Goal: Information Seeking & Learning: Learn about a topic

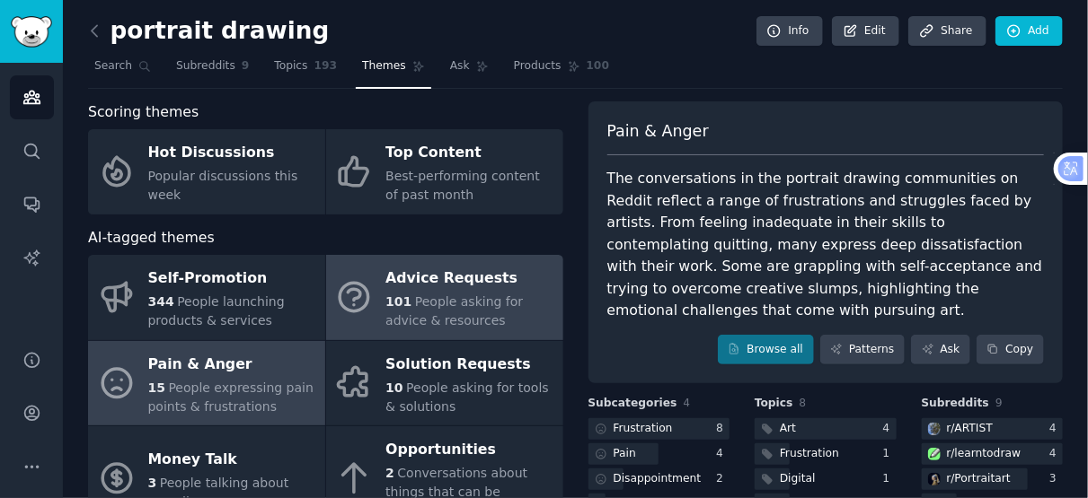
scroll to position [100, 0]
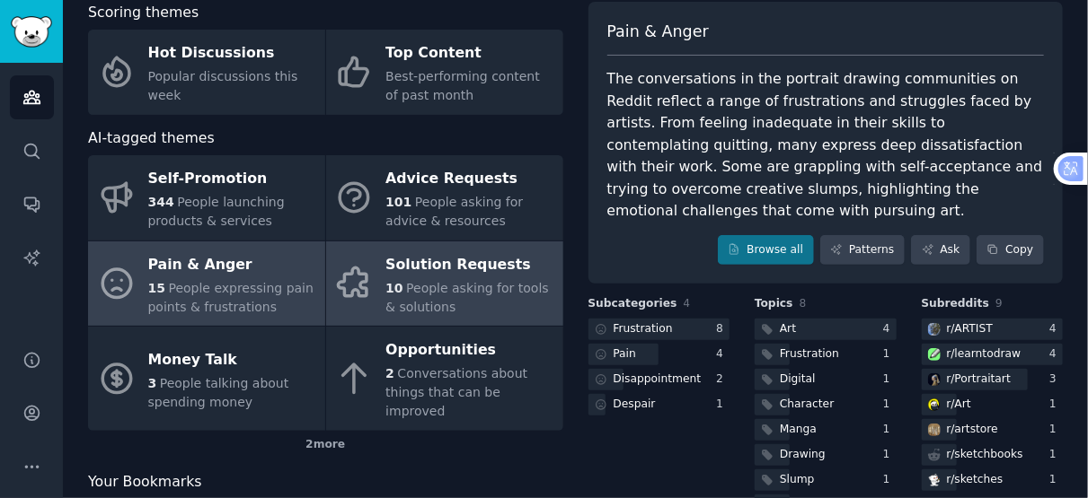
click at [468, 297] on div "10 People asking for tools & solutions" at bounding box center [469, 298] width 168 height 38
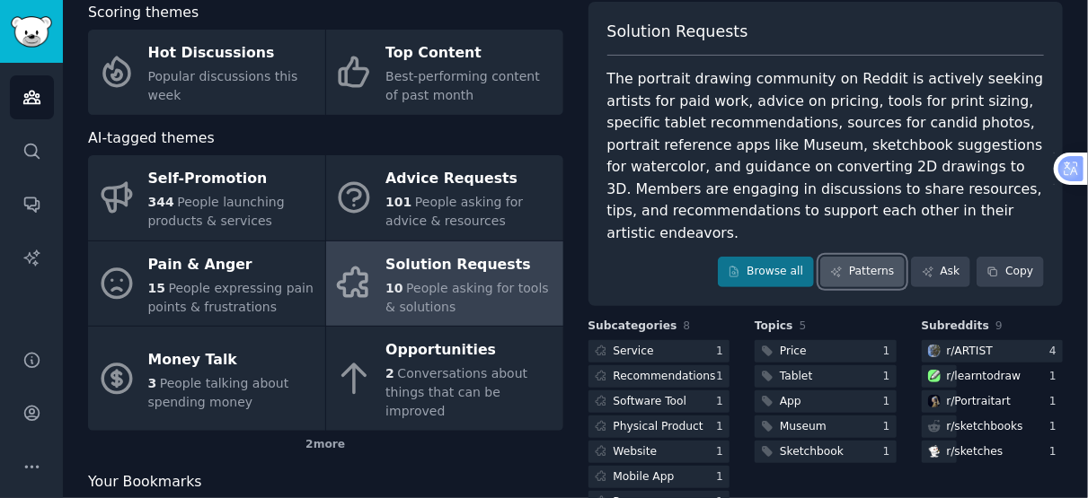
click at [858, 257] on link "Patterns" at bounding box center [862, 272] width 84 height 31
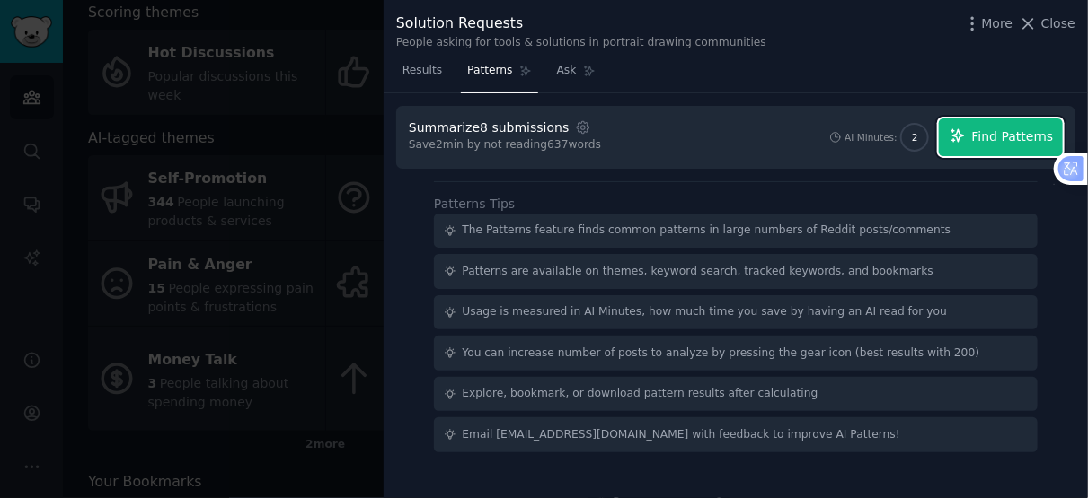
click at [965, 141] on icon "button" at bounding box center [957, 136] width 16 height 16
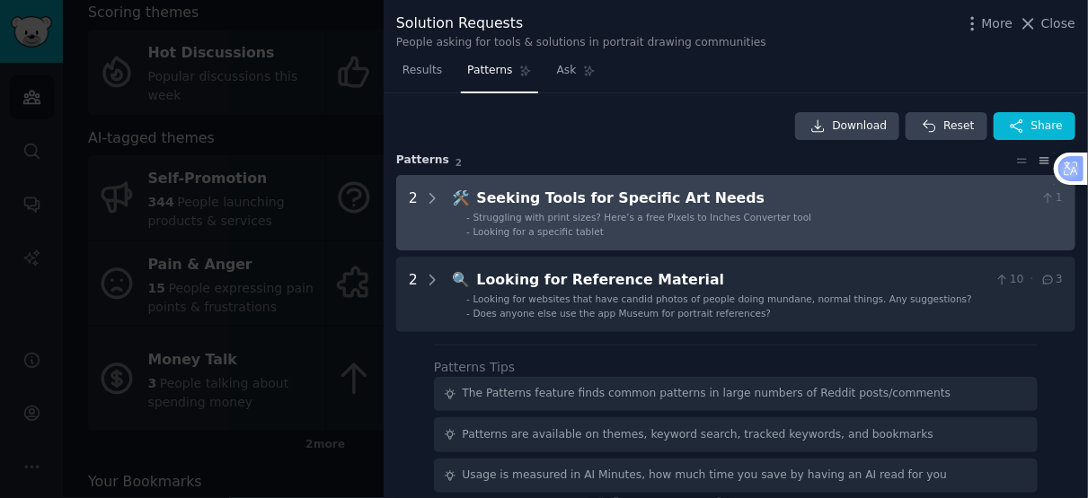
click at [655, 216] on span "Struggling with print sizes? Here’s a free Pixels to Inches Converter tool" at bounding box center [642, 217] width 339 height 11
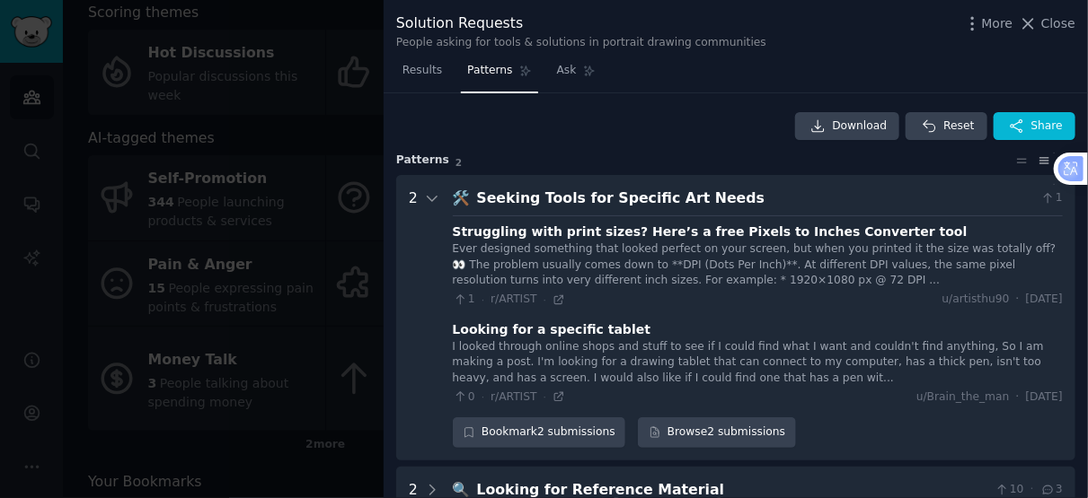
scroll to position [81, 0]
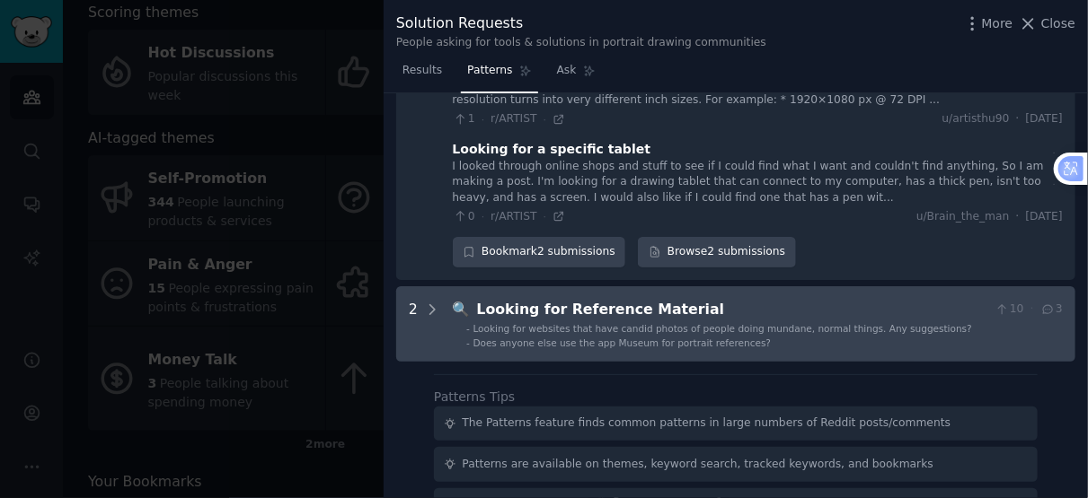
click at [666, 313] on div "Looking for Reference Material" at bounding box center [732, 310] width 511 height 22
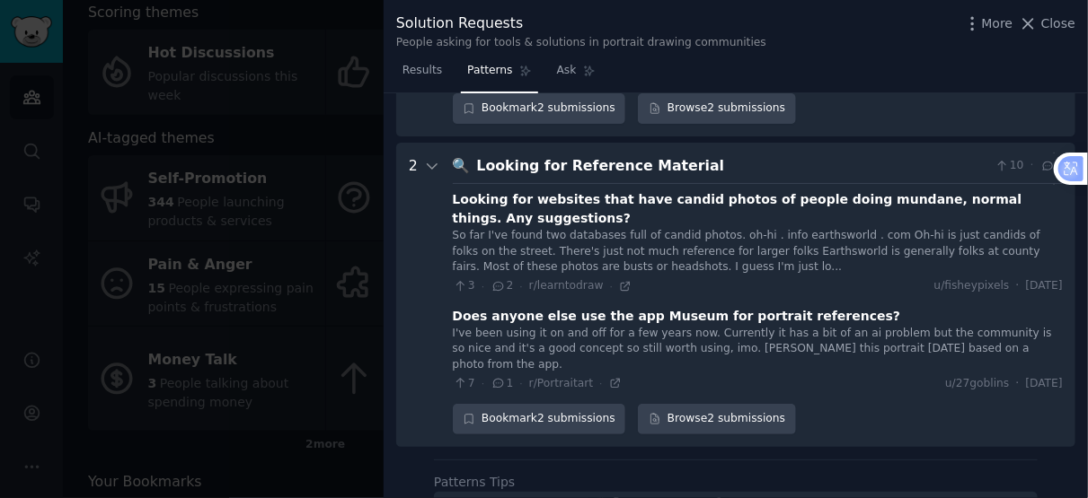
scroll to position [372, 0]
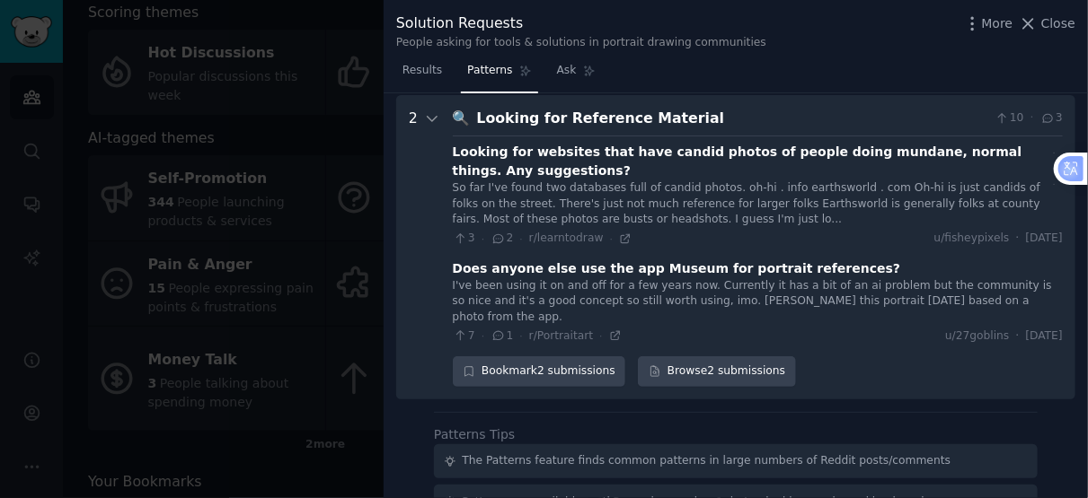
click at [649, 278] on div "I've been using it on and off for a few years now. Currently it has a bit of an…" at bounding box center [758, 302] width 610 height 48
drag, startPoint x: 598, startPoint y: 249, endPoint x: 672, endPoint y: 251, distance: 73.7
click at [672, 260] on div "Does anyone else use the app Museum for portrait references?" at bounding box center [677, 269] width 448 height 19
copy div "app Museum"
click at [884, 355] on Material "2 🔍 Looking for Reference Material 10 · 3 Looking for websites that have candid…" at bounding box center [735, 247] width 679 height 304
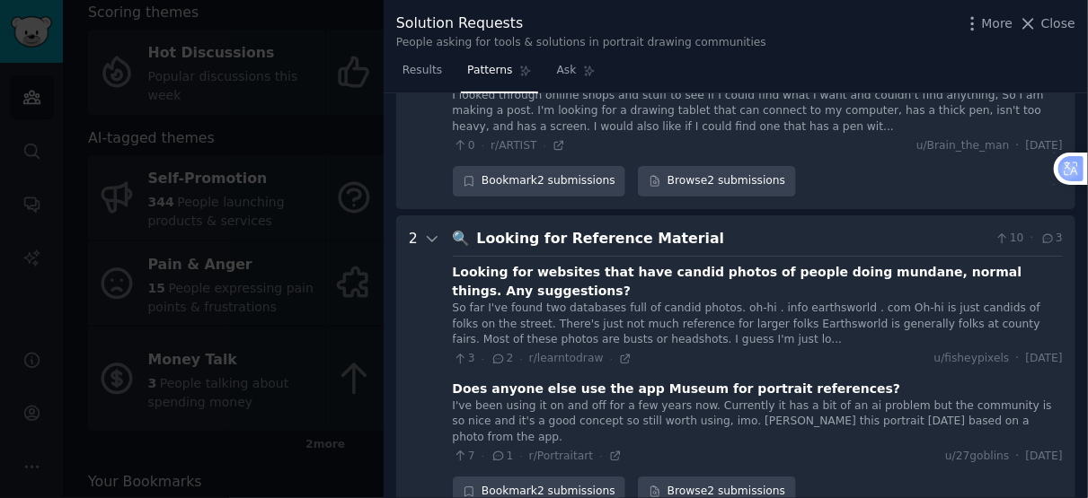
scroll to position [237, 0]
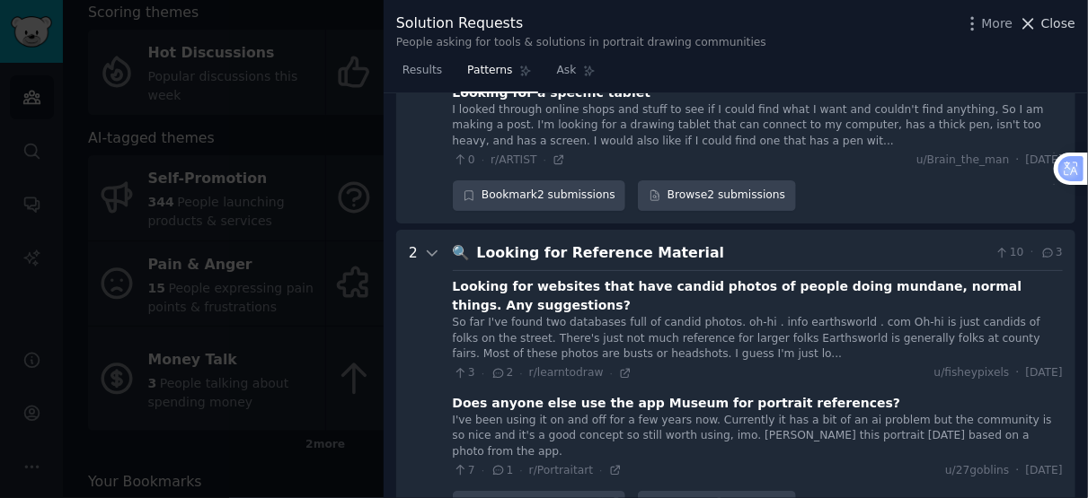
click at [1055, 29] on span "Close" at bounding box center [1058, 23] width 34 height 19
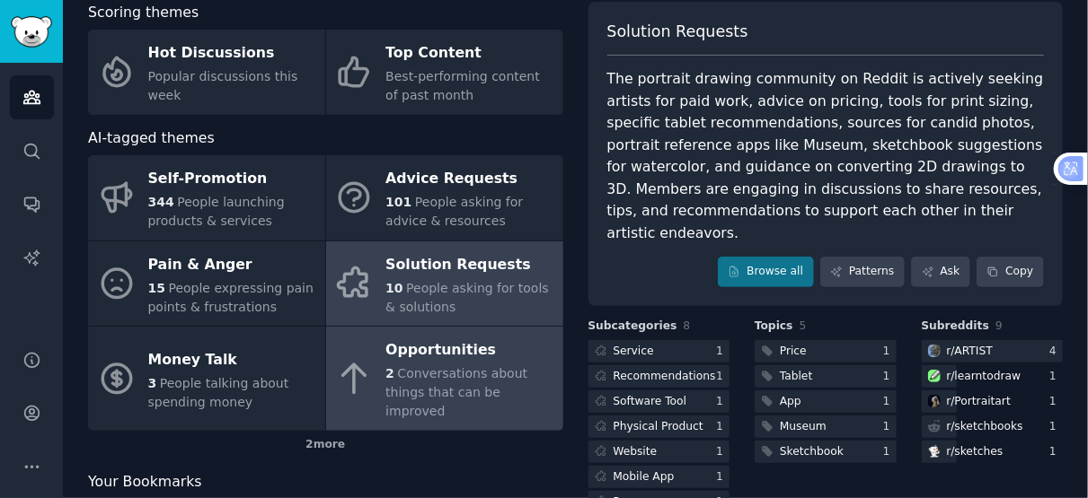
click at [466, 353] on div "Opportunities" at bounding box center [469, 351] width 168 height 29
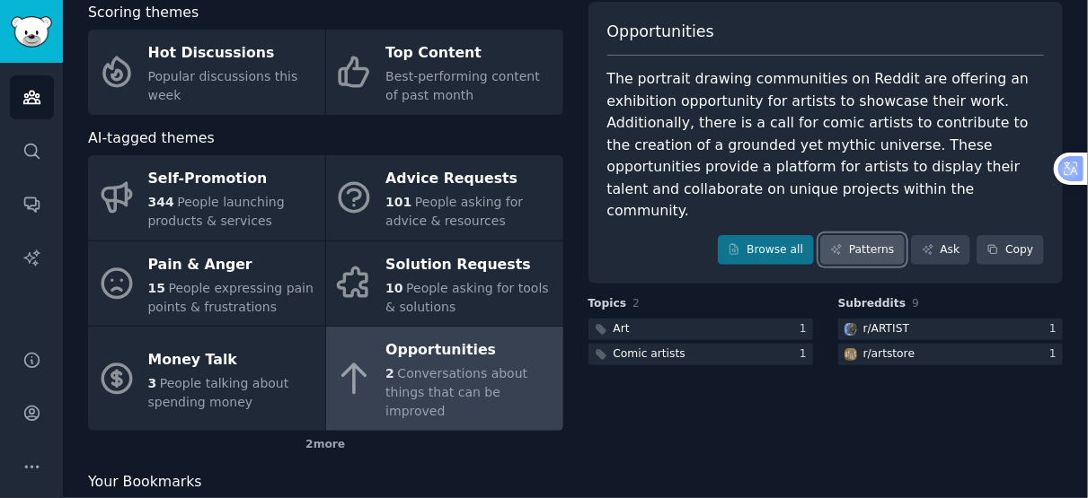
click at [879, 235] on link "Patterns" at bounding box center [862, 250] width 84 height 31
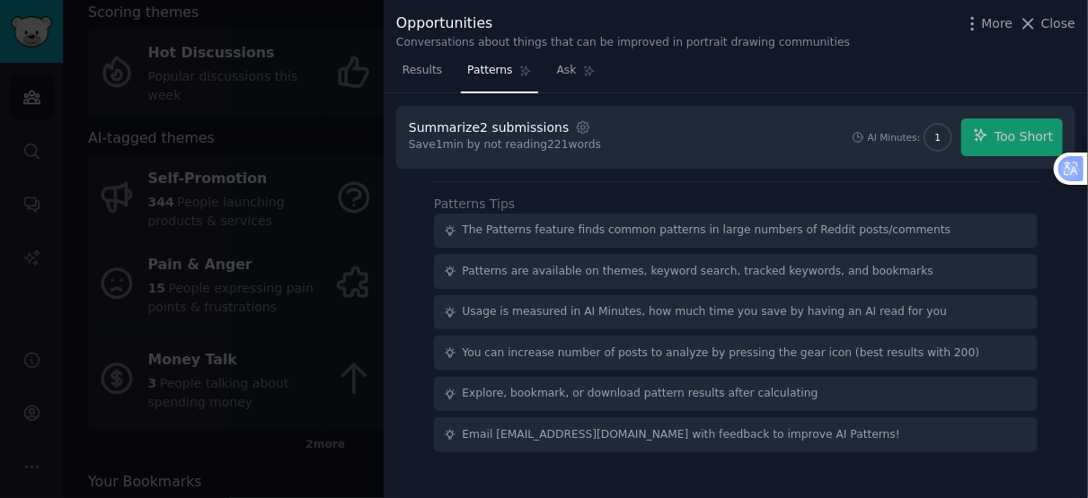
click at [929, 80] on div "Results Patterns Ask" at bounding box center [735, 75] width 704 height 37
click at [425, 77] on span "Results" at bounding box center [422, 71] width 40 height 16
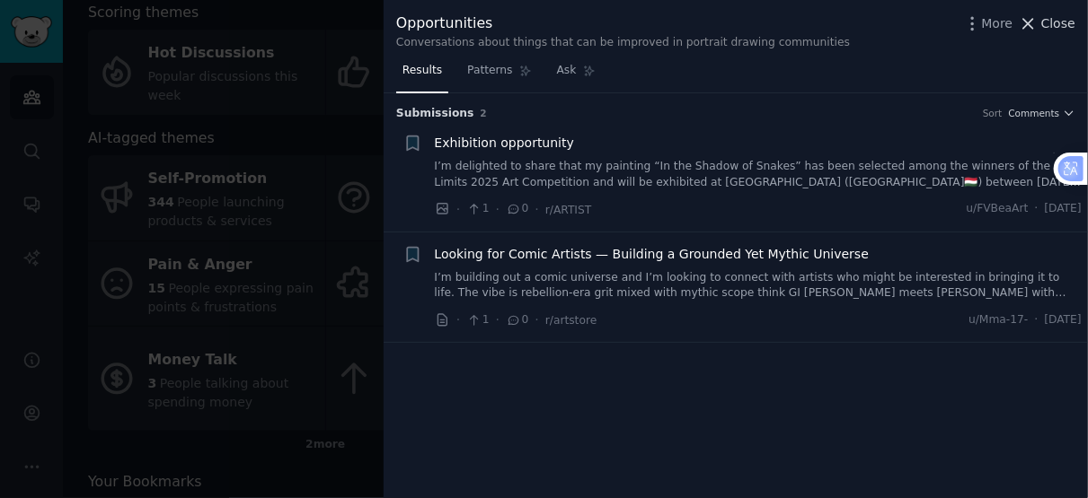
click at [1053, 25] on span "Close" at bounding box center [1058, 23] width 34 height 19
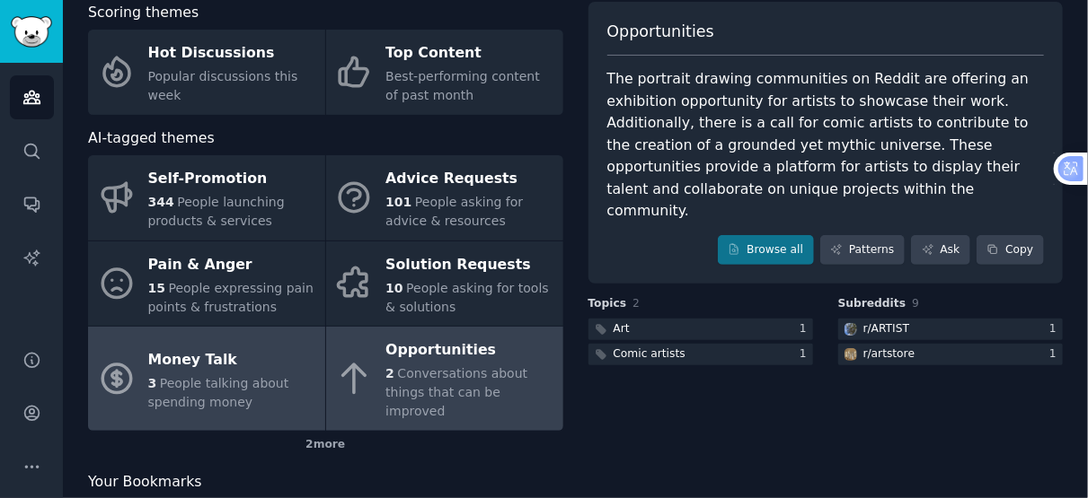
click at [231, 357] on div "Money Talk" at bounding box center [232, 360] width 168 height 29
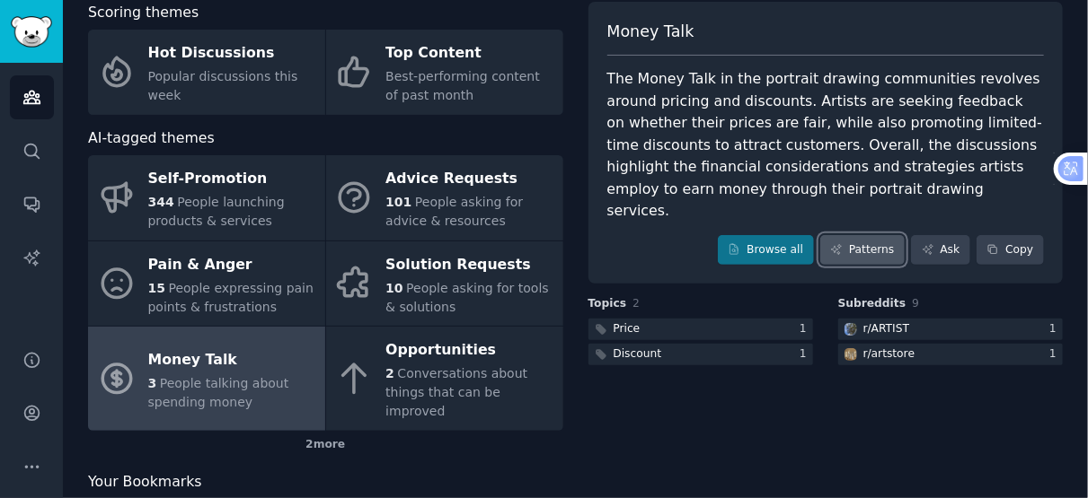
click at [890, 235] on link "Patterns" at bounding box center [862, 250] width 84 height 31
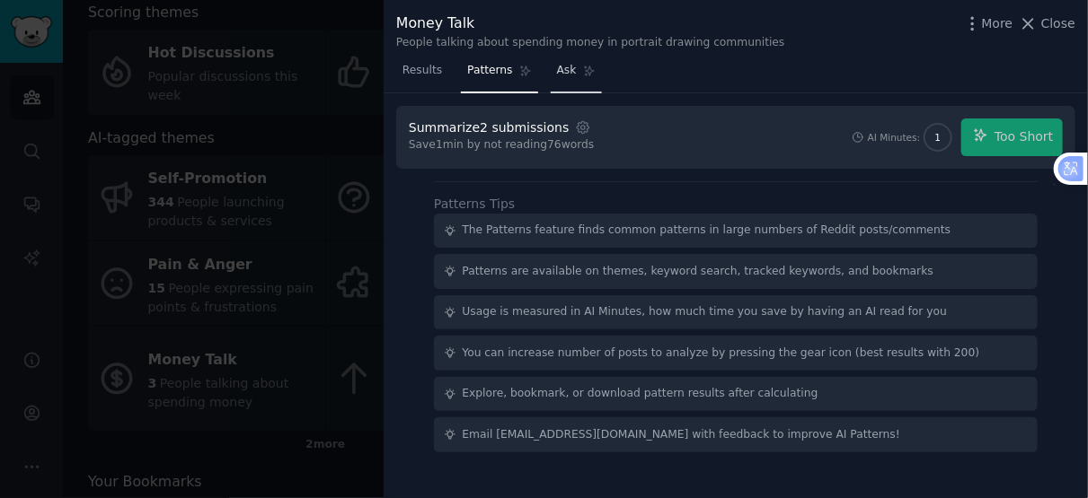
click at [551, 81] on link "Ask" at bounding box center [576, 75] width 51 height 37
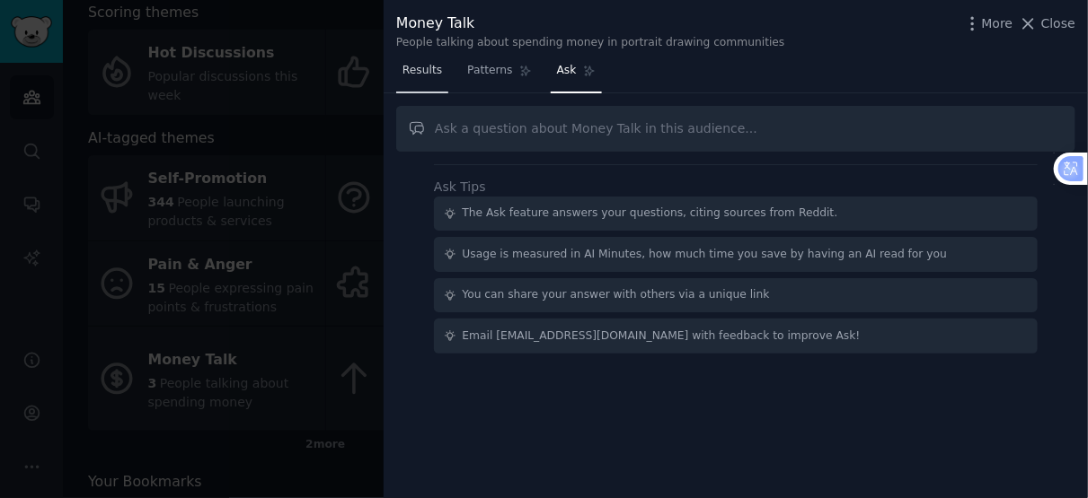
click at [419, 78] on link "Results" at bounding box center [422, 75] width 52 height 37
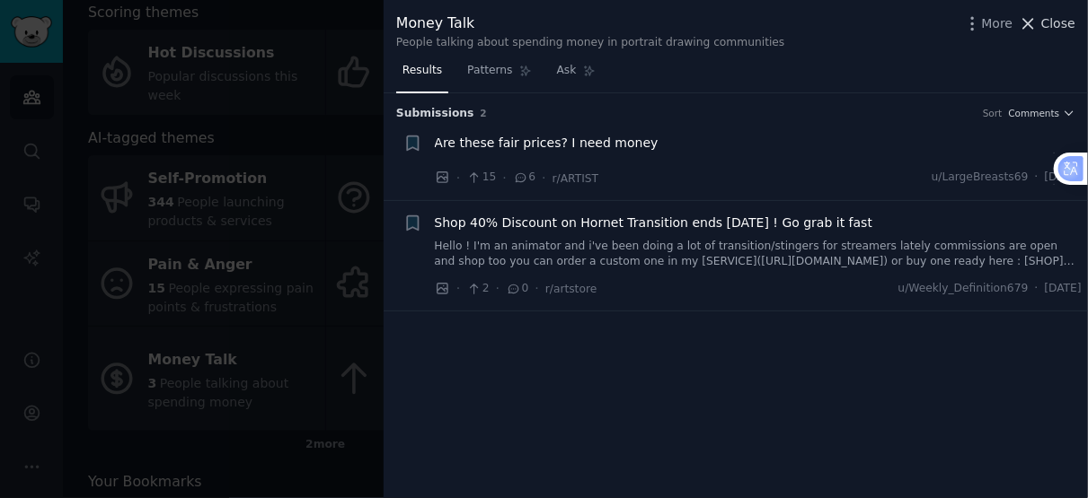
click at [1037, 25] on icon at bounding box center [1027, 23] width 19 height 19
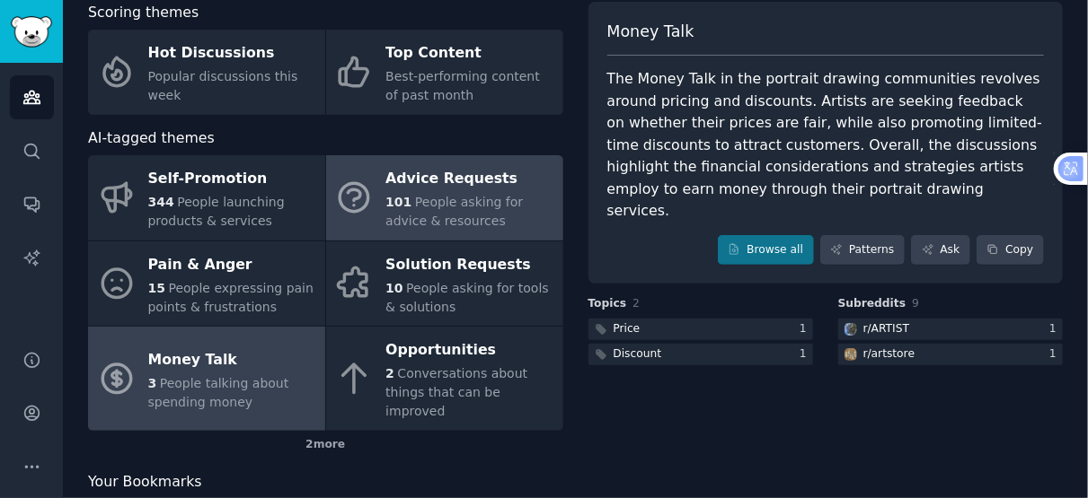
click at [426, 199] on span "People asking for advice & resources" at bounding box center [453, 211] width 137 height 33
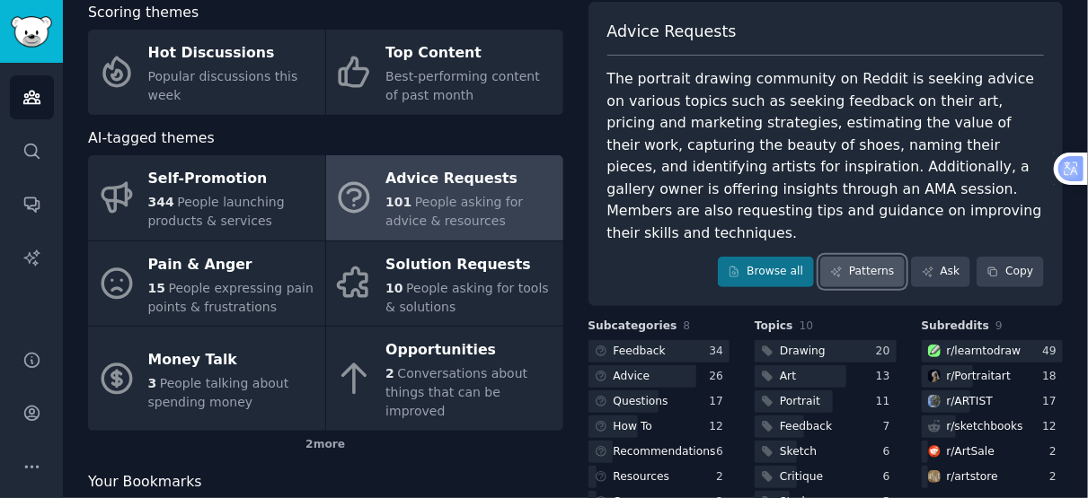
click at [860, 258] on link "Patterns" at bounding box center [862, 272] width 84 height 31
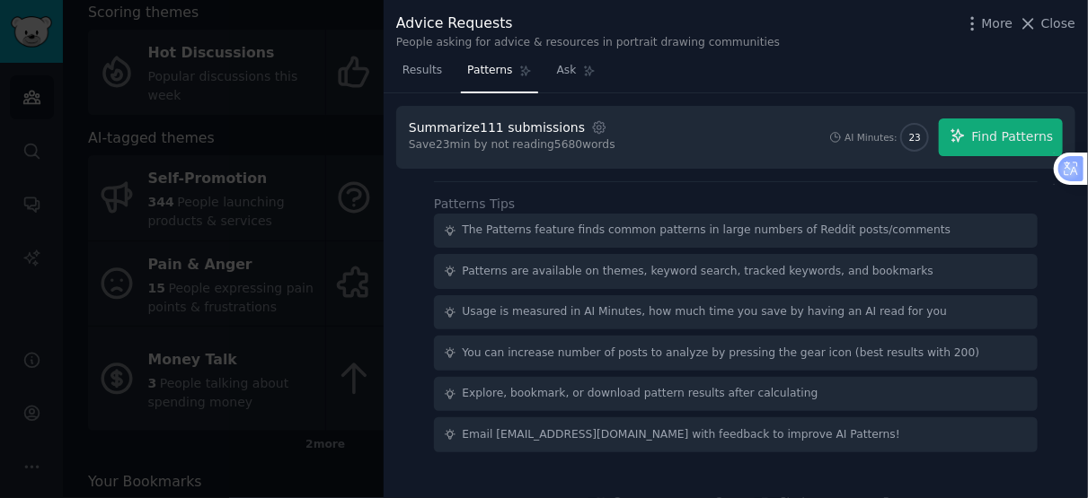
drag, startPoint x: 427, startPoint y: 72, endPoint x: 706, endPoint y: 72, distance: 278.4
click at [427, 72] on span "Results" at bounding box center [422, 71] width 40 height 16
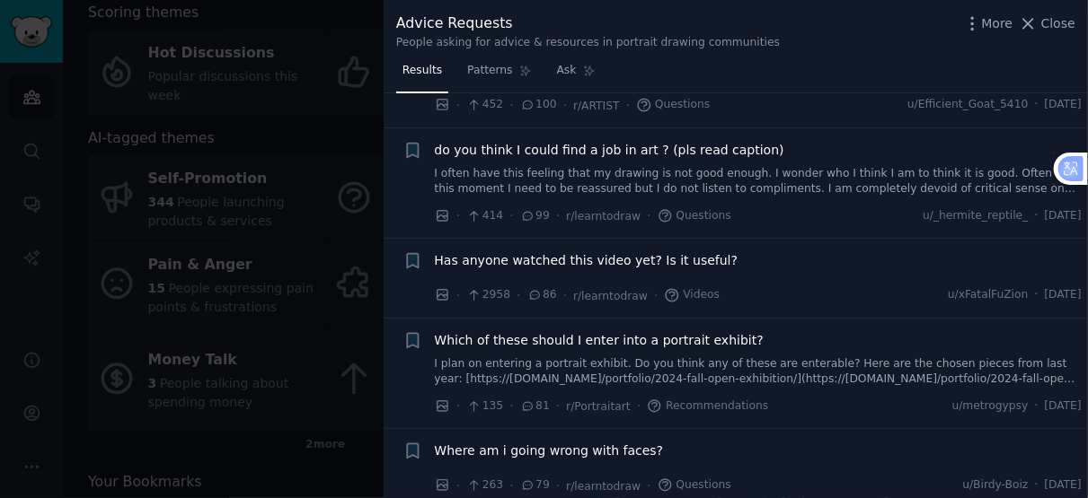
scroll to position [100, 0]
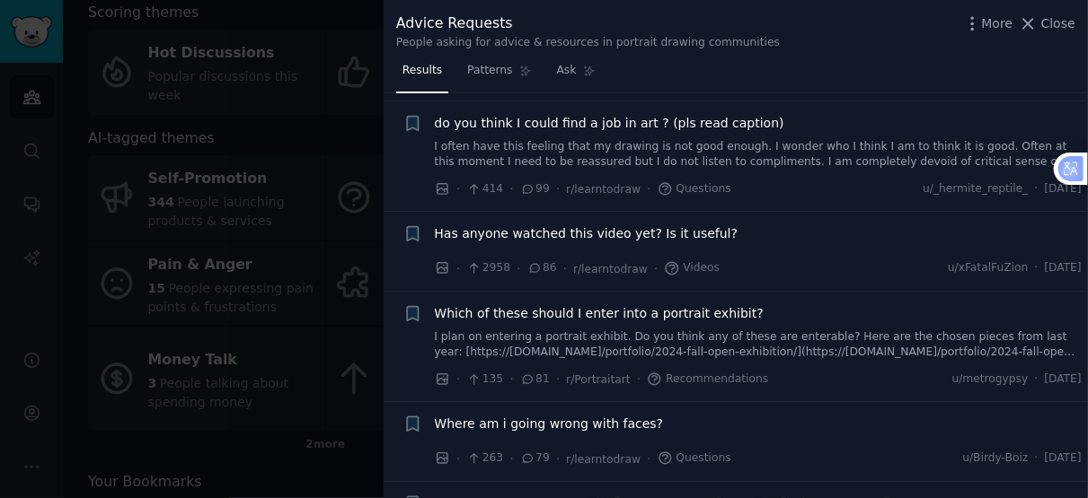
click at [652, 234] on span "Has anyone watched this video yet? Is it useful?" at bounding box center [587, 234] width 304 height 19
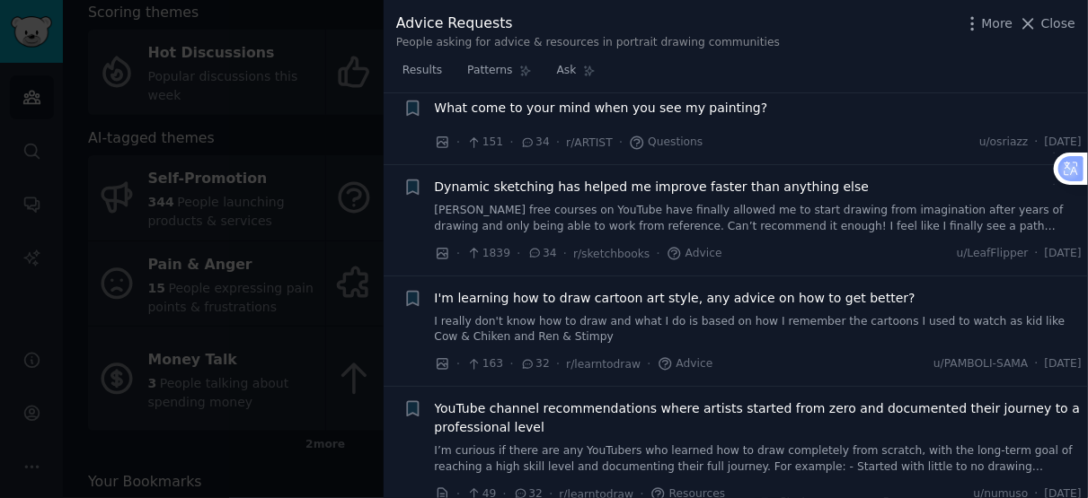
scroll to position [1714, 0]
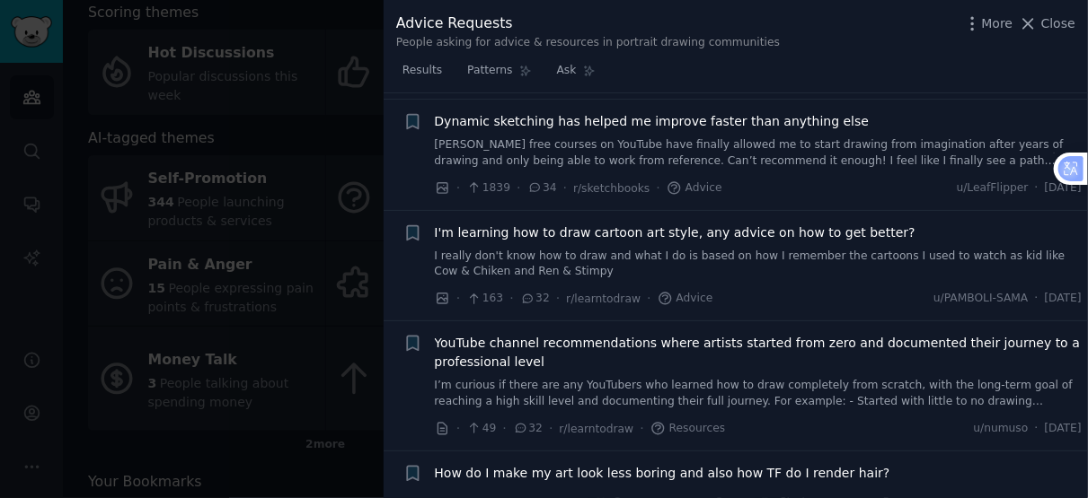
drag, startPoint x: 298, startPoint y: 101, endPoint x: 387, endPoint y: 113, distance: 89.8
click at [298, 100] on div at bounding box center [544, 249] width 1088 height 498
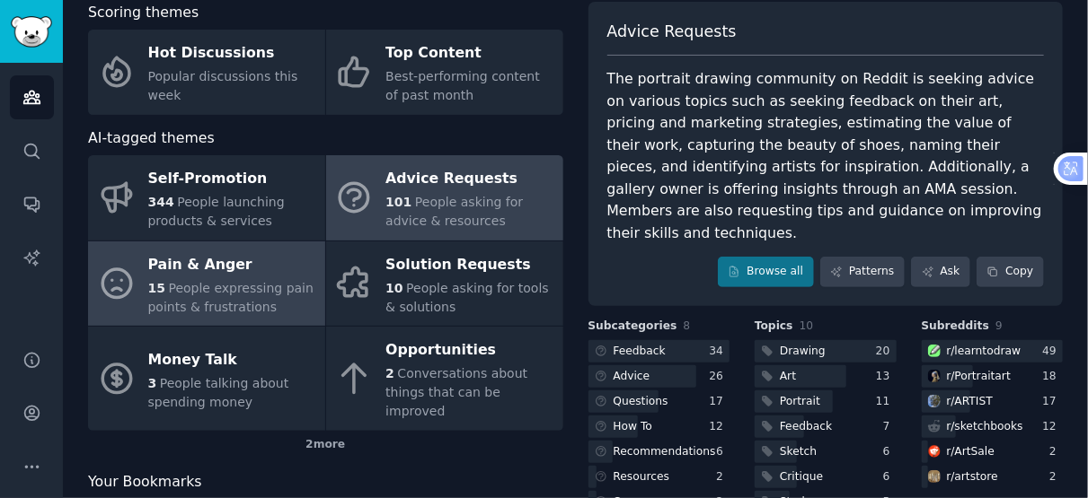
click at [210, 266] on div "Pain & Anger" at bounding box center [232, 265] width 168 height 29
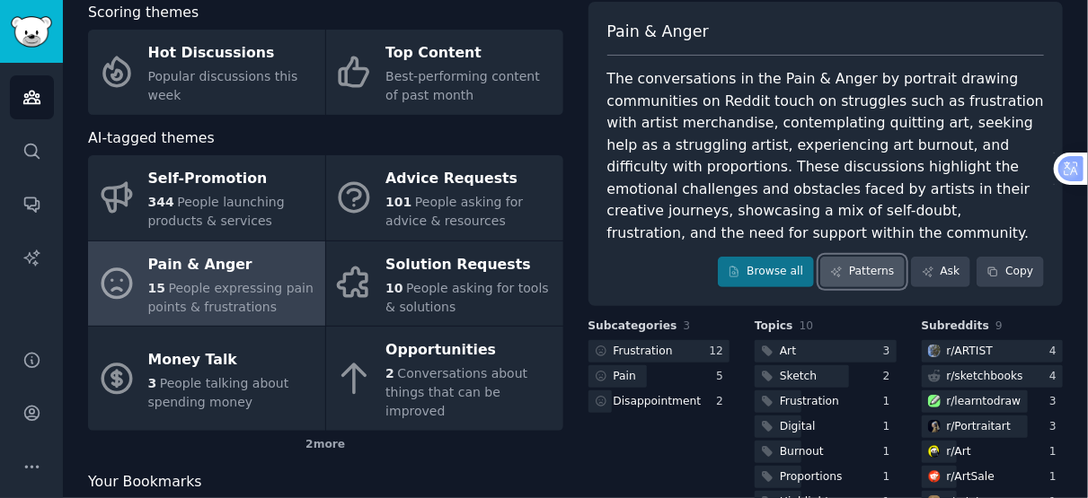
click at [853, 275] on link "Patterns" at bounding box center [862, 272] width 84 height 31
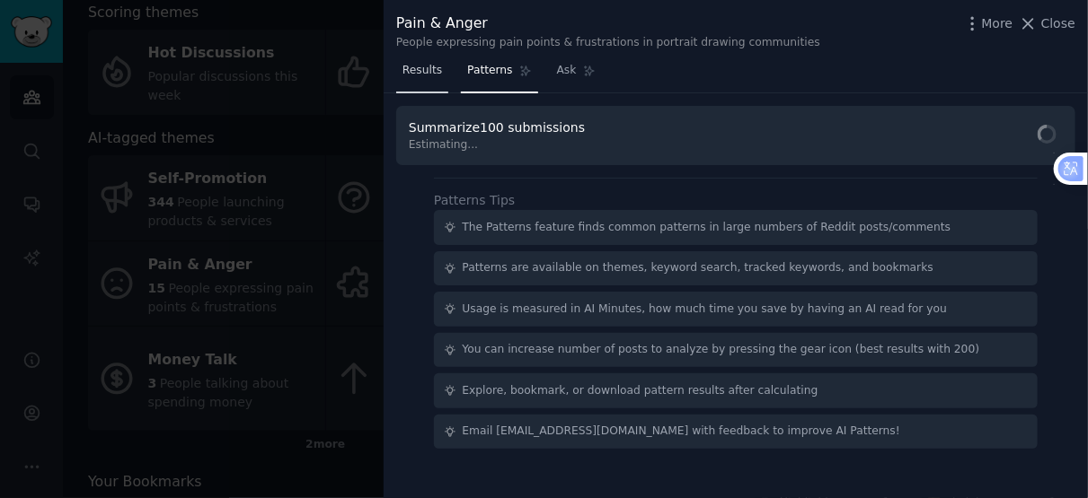
click at [434, 82] on link "Results" at bounding box center [422, 75] width 52 height 37
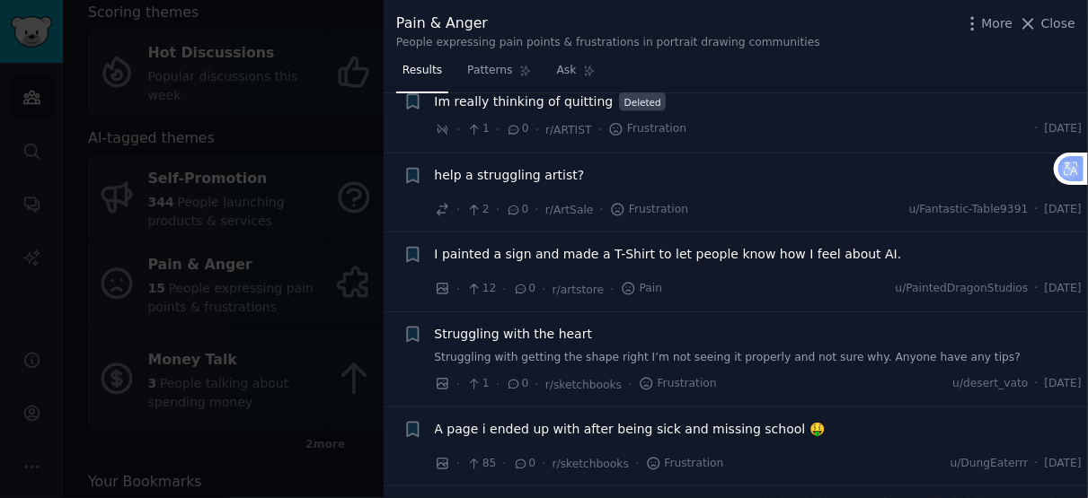
scroll to position [1269, 0]
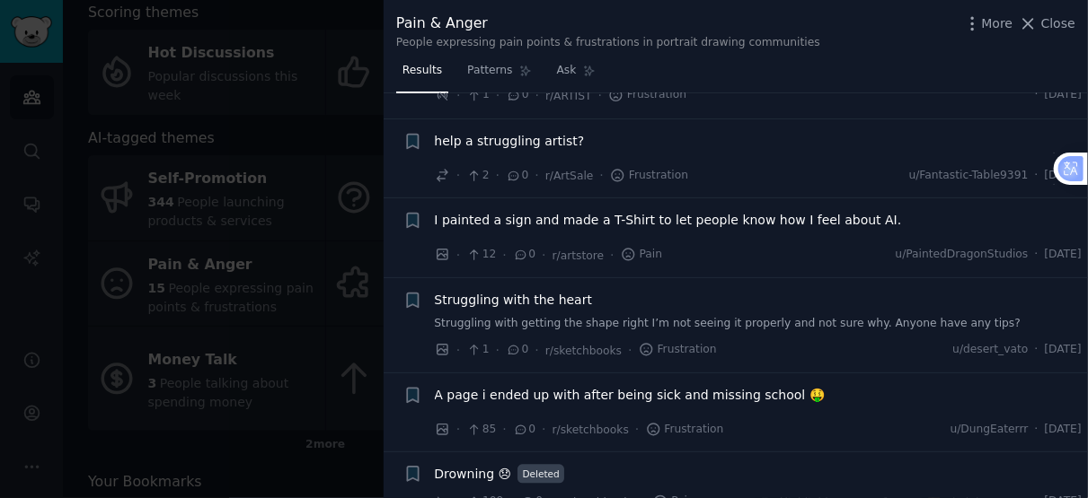
click at [559, 291] on span "Struggling with the heart" at bounding box center [514, 300] width 158 height 19
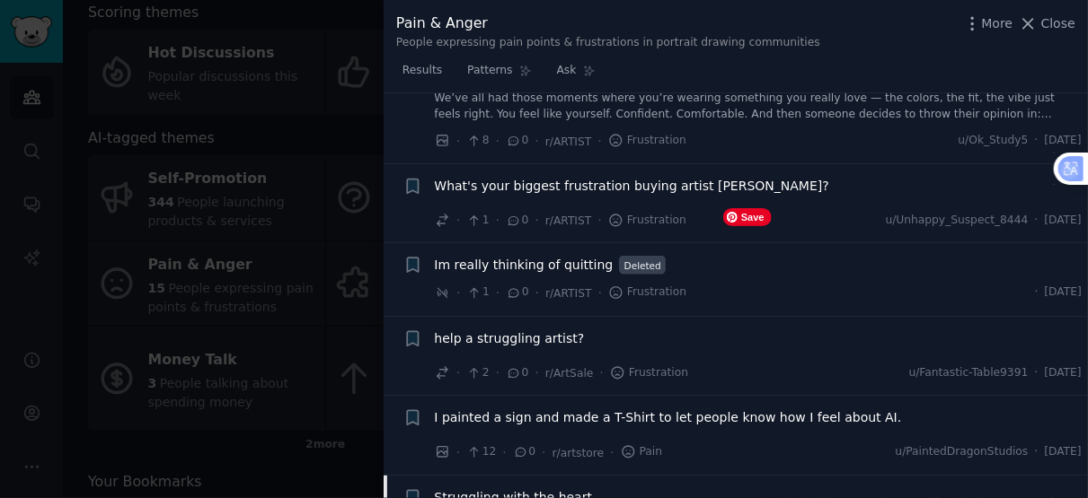
scroll to position [965, 0]
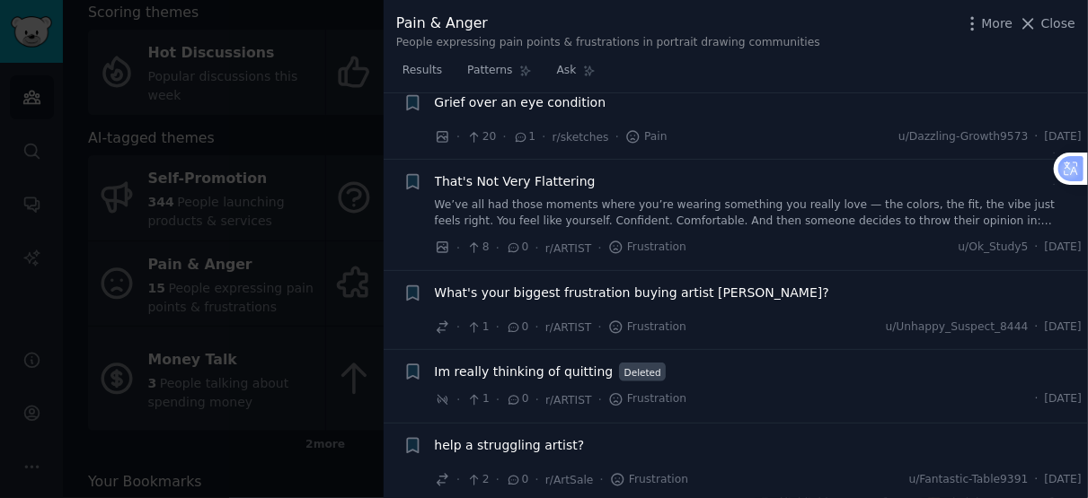
click at [504, 172] on span "That's Not Very Flattering" at bounding box center [515, 181] width 161 height 19
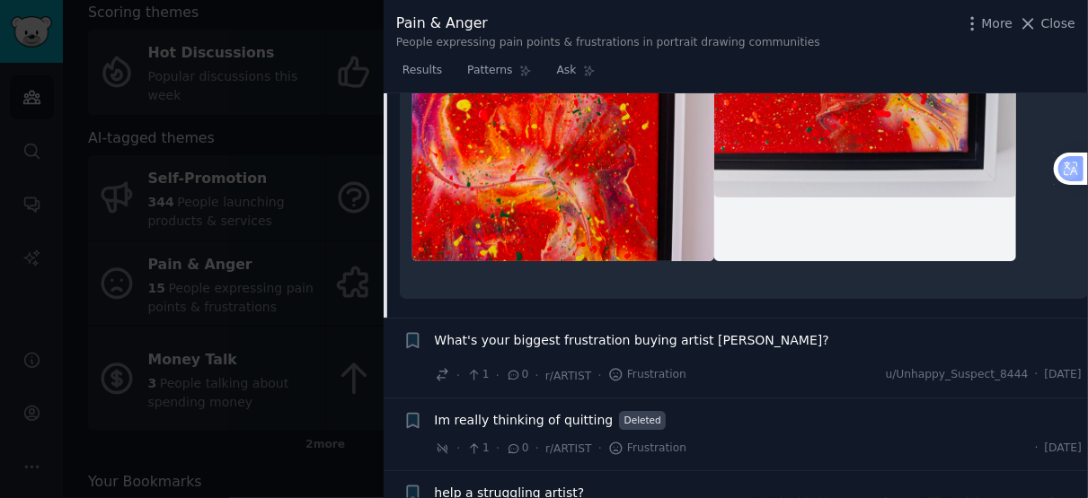
scroll to position [2206, 0]
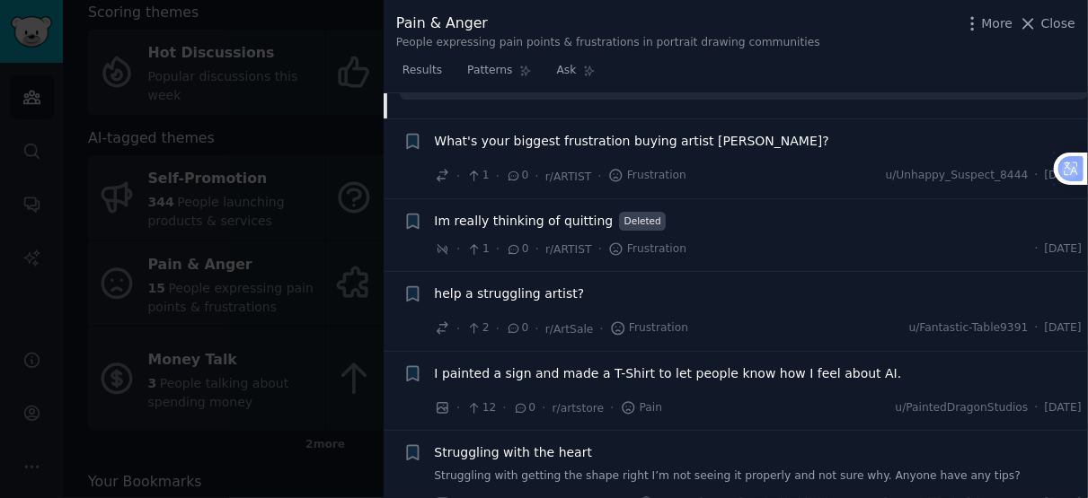
click at [535, 285] on span "help a struggling artist?" at bounding box center [510, 294] width 150 height 19
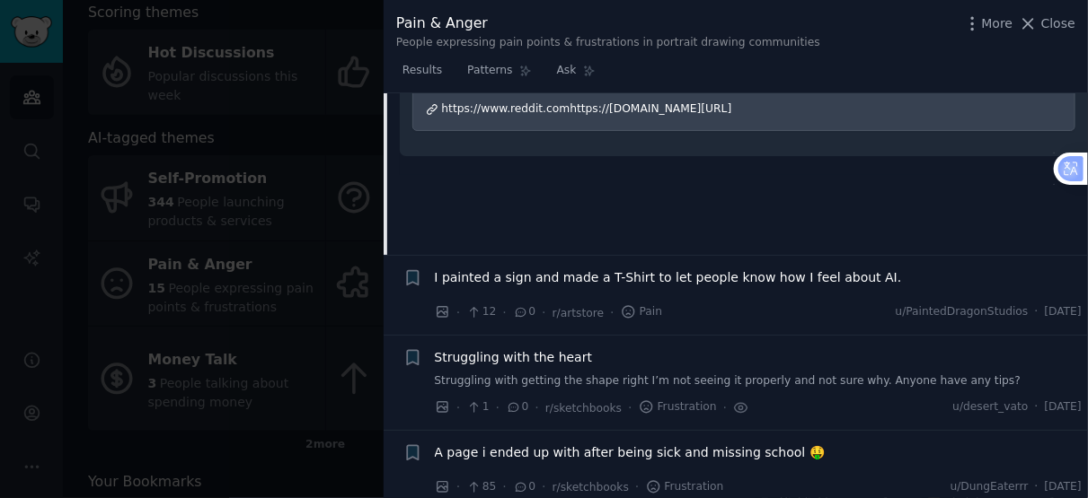
scroll to position [1271, 0]
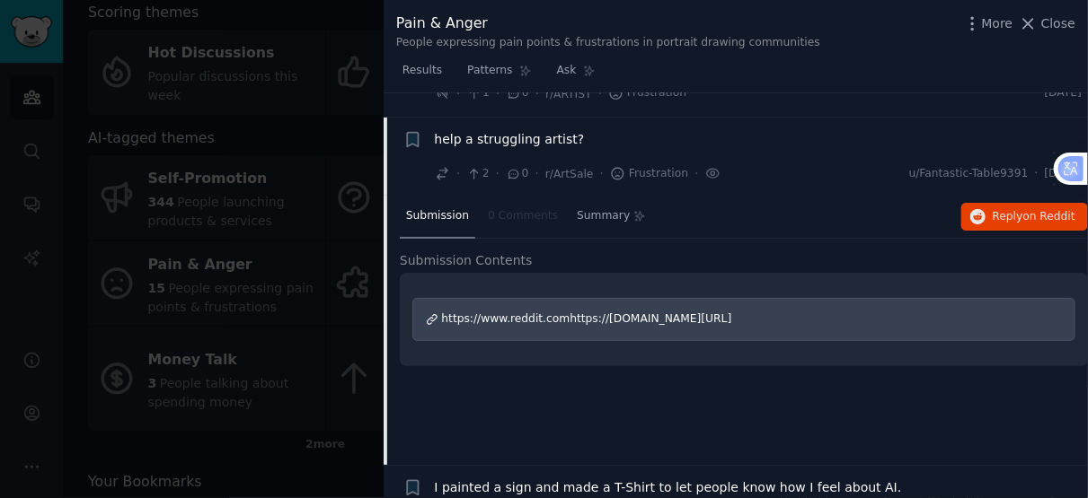
click at [709, 313] on span "https://www.reddit.comhttps://[DOMAIN_NAME][URL]" at bounding box center [587, 319] width 290 height 13
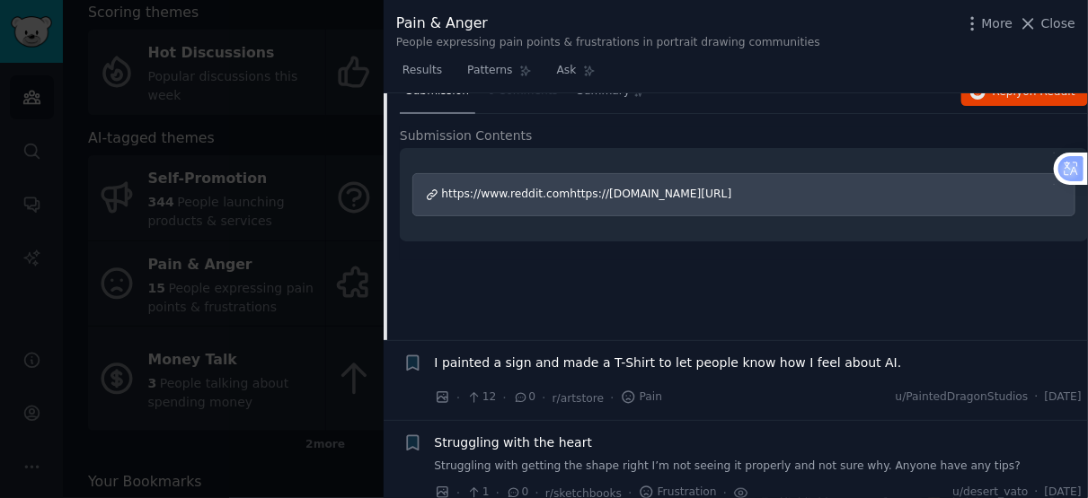
scroll to position [1539, 0]
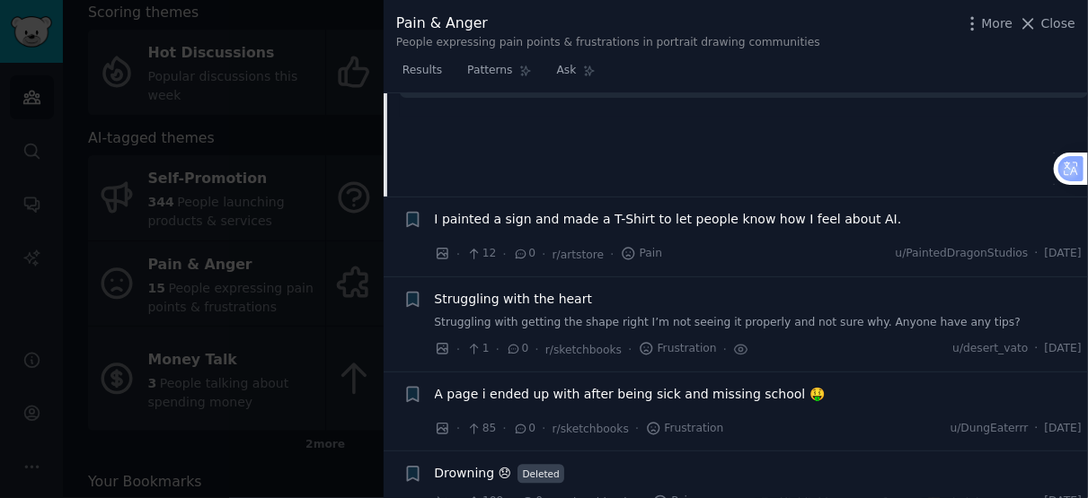
click at [725, 385] on span "A page i ended up with after being sick and missing school 🤑" at bounding box center [630, 394] width 390 height 19
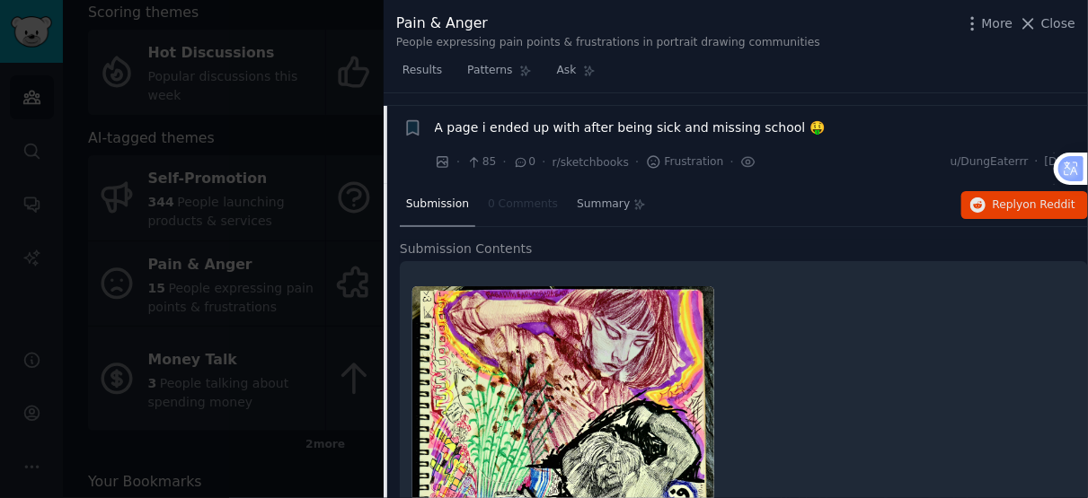
scroll to position [1539, 0]
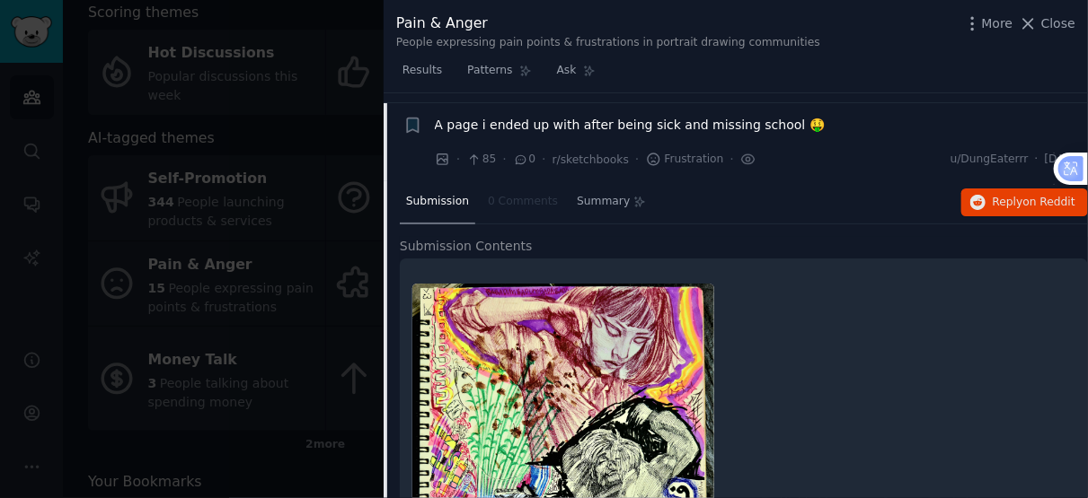
click at [432, 185] on div "Submission" at bounding box center [437, 202] width 75 height 43
click at [490, 181] on nav "Submission 0 Comments Summary" at bounding box center [526, 202] width 252 height 43
click at [586, 194] on span "Summary" at bounding box center [603, 202] width 53 height 16
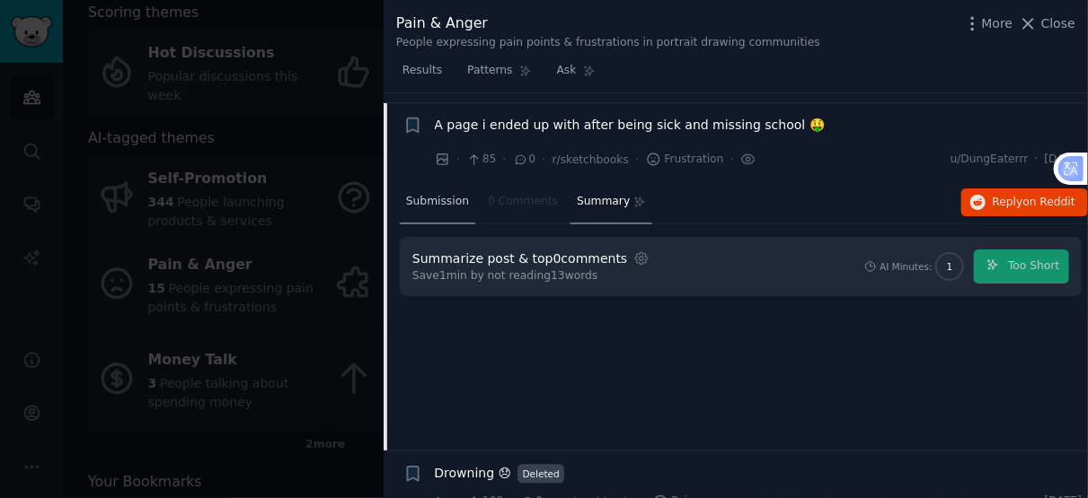
click at [425, 194] on span "Submission" at bounding box center [437, 202] width 63 height 16
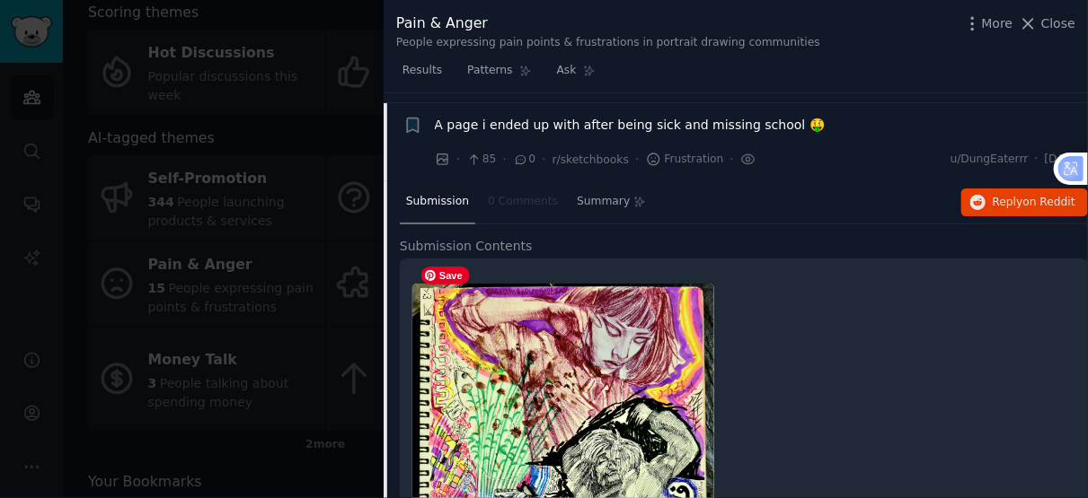
click at [580, 295] on img at bounding box center [563, 495] width 302 height 422
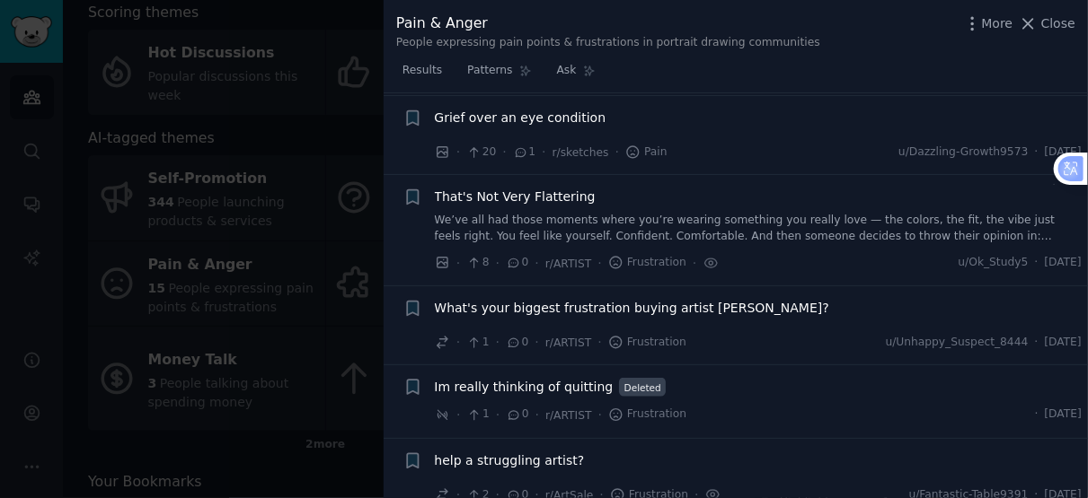
scroll to position [841, 0]
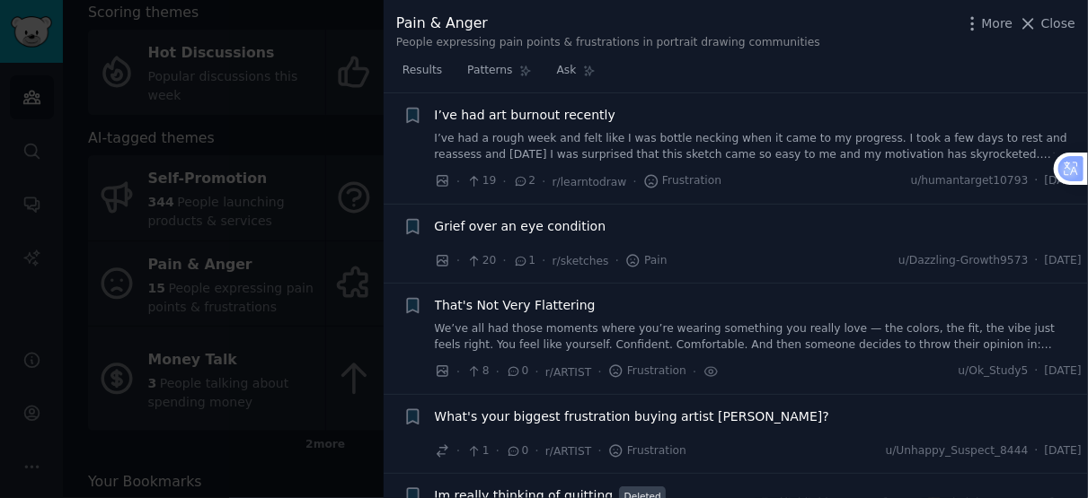
click at [258, 93] on div at bounding box center [544, 249] width 1088 height 498
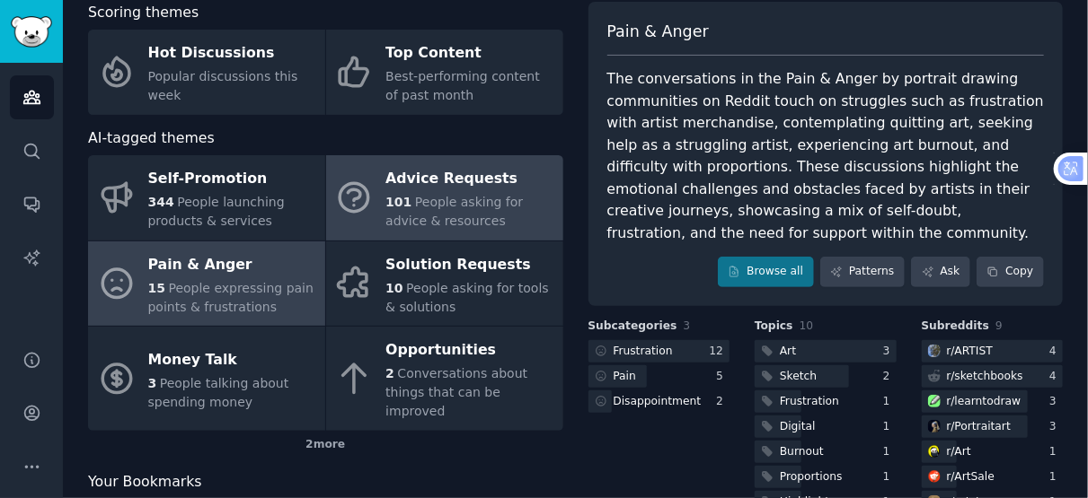
click at [453, 180] on div "Advice Requests" at bounding box center [469, 179] width 168 height 29
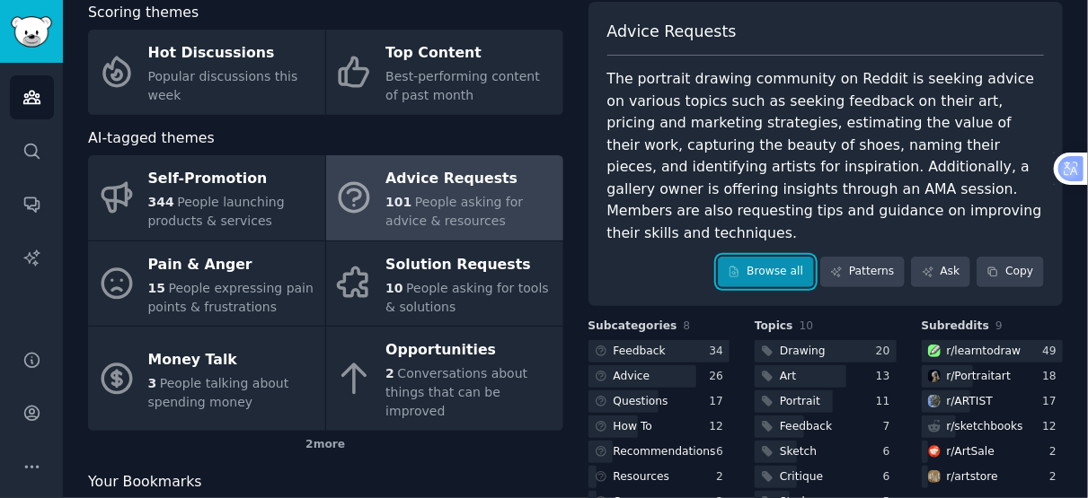
click at [780, 257] on link "Browse all" at bounding box center [766, 272] width 96 height 31
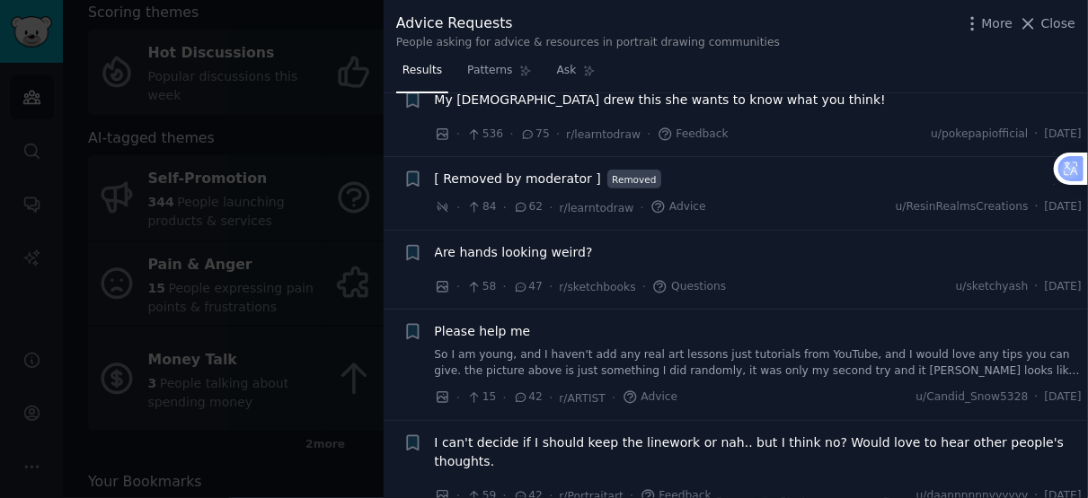
scroll to position [698, 0]
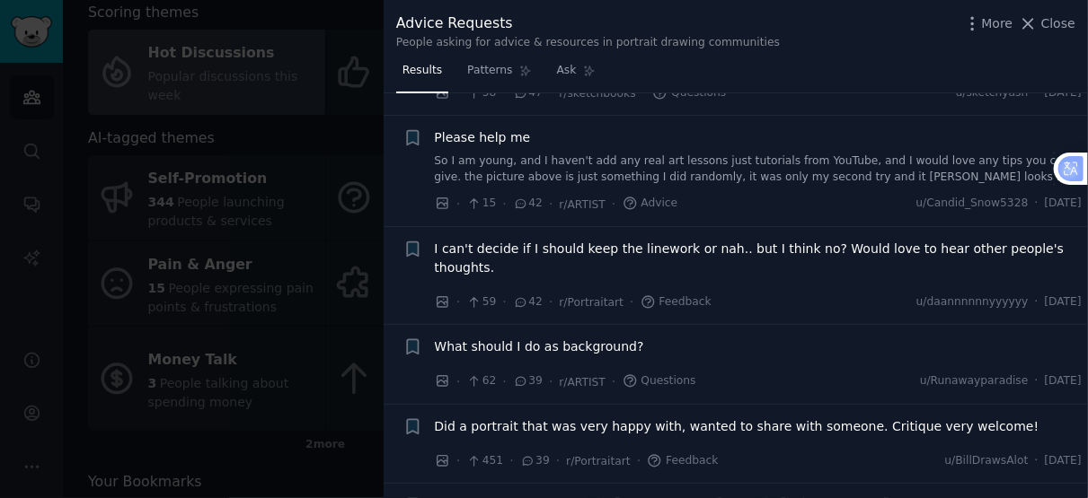
drag, startPoint x: 1044, startPoint y: 29, endPoint x: 273, endPoint y: 89, distance: 773.8
click at [1044, 29] on span "Close" at bounding box center [1058, 23] width 34 height 19
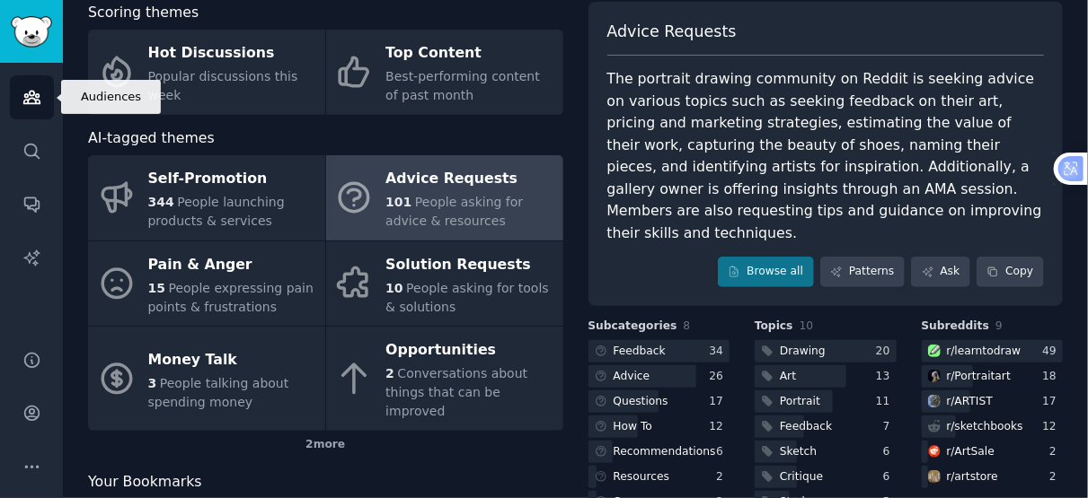
click at [23, 101] on icon "Sidebar" at bounding box center [31, 98] width 16 height 13
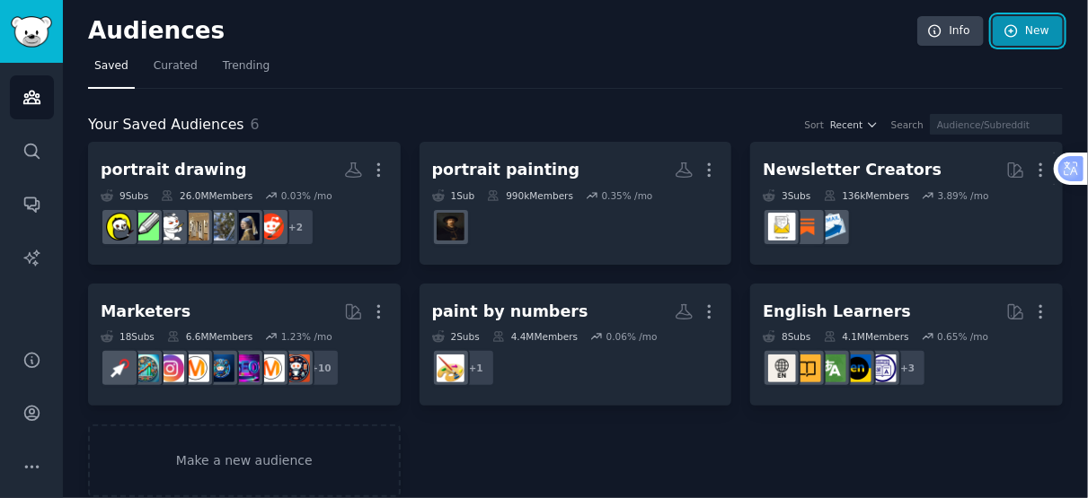
click at [1056, 33] on link "New" at bounding box center [1027, 31] width 70 height 31
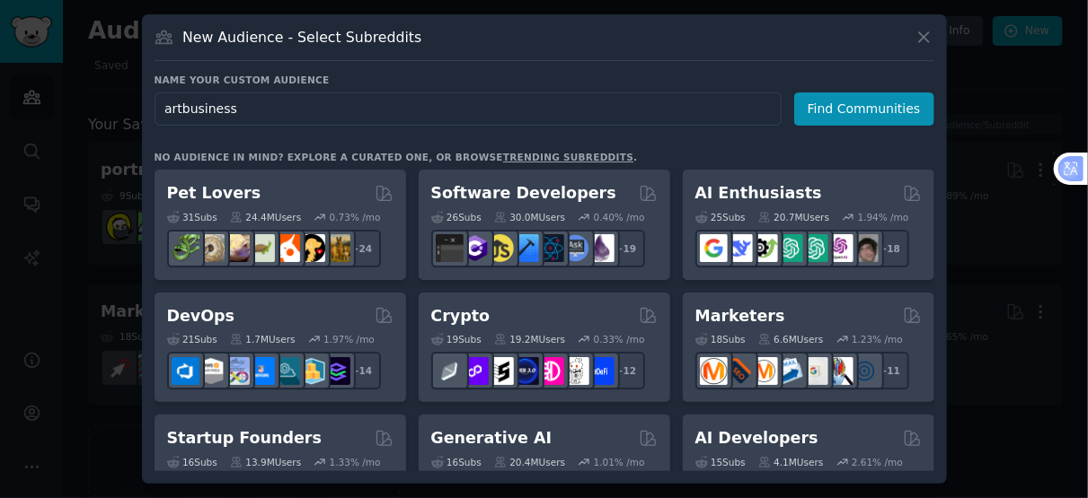
click at [176, 108] on input "artbusiness" at bounding box center [467, 109] width 627 height 33
type input "art business"
click at [836, 116] on button "Find Communities" at bounding box center [864, 109] width 140 height 33
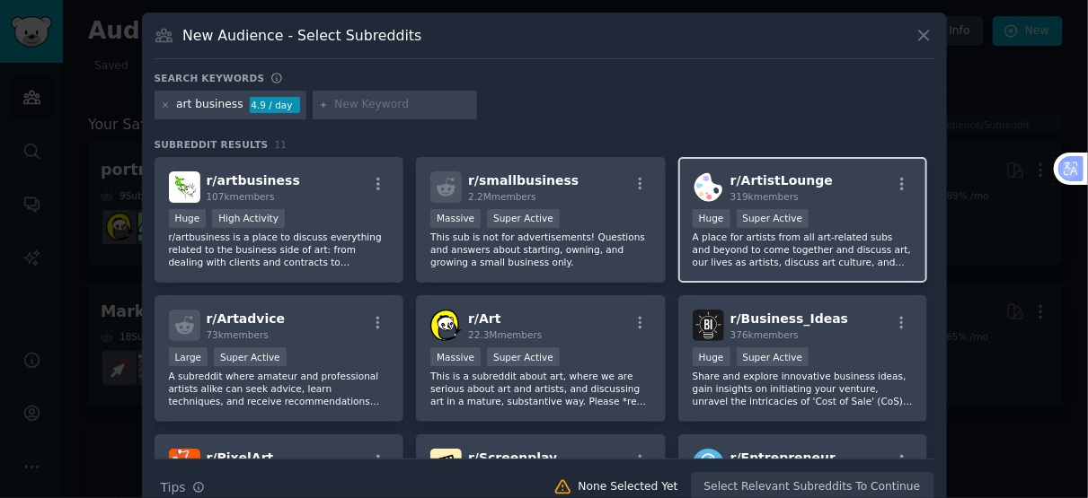
click at [766, 234] on p "A place for artists from all art-related subs and beyond to come together and d…" at bounding box center [802, 250] width 221 height 38
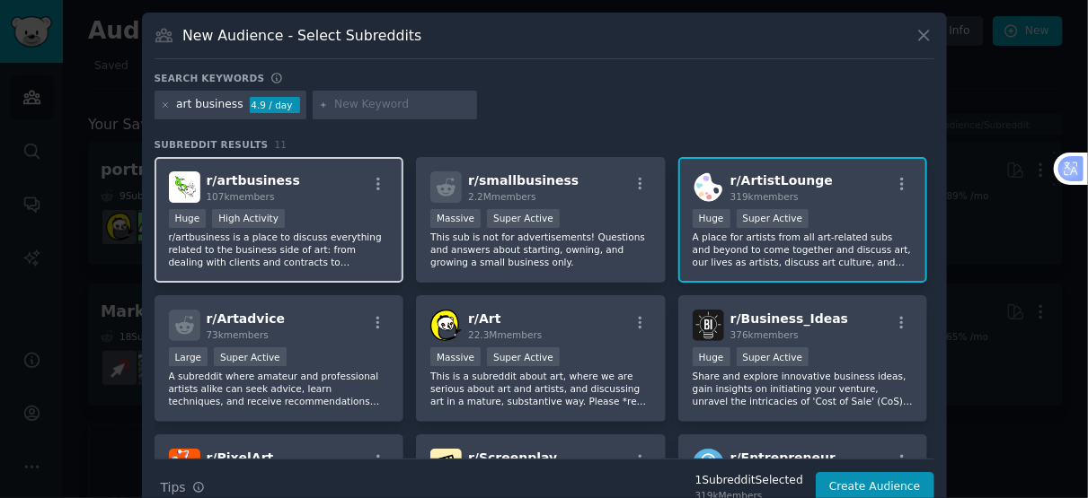
click at [314, 198] on div "r/ artbusiness 107k members" at bounding box center [279, 187] width 221 height 31
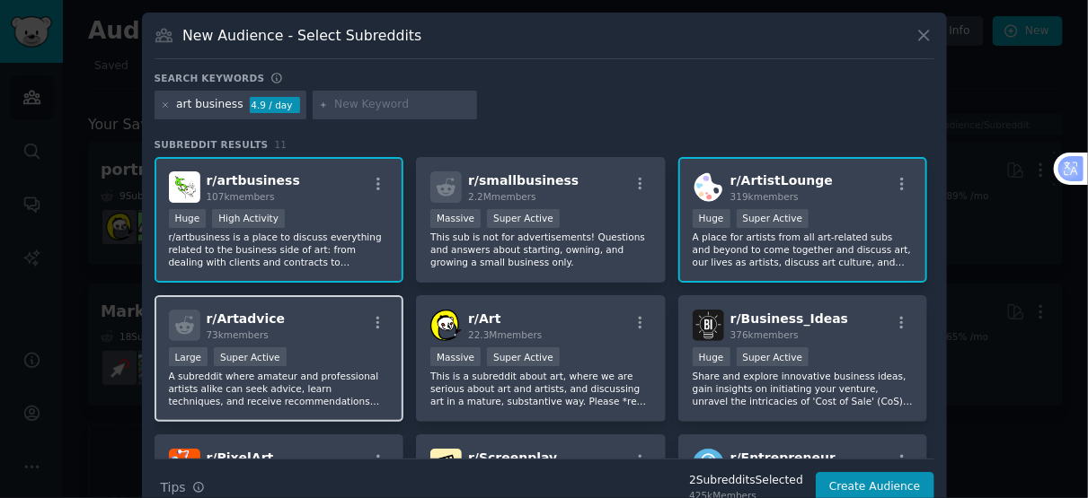
click at [298, 344] on div "r/ Artadvice 73k members Large Super Active A subreddit where amateur and profe…" at bounding box center [279, 358] width 250 height 127
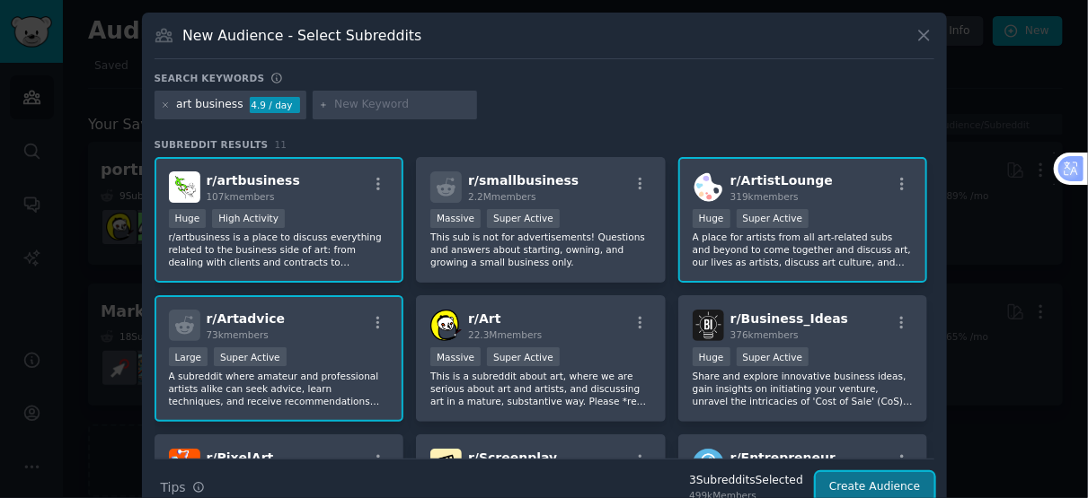
click at [864, 489] on button "Create Audience" at bounding box center [874, 487] width 119 height 31
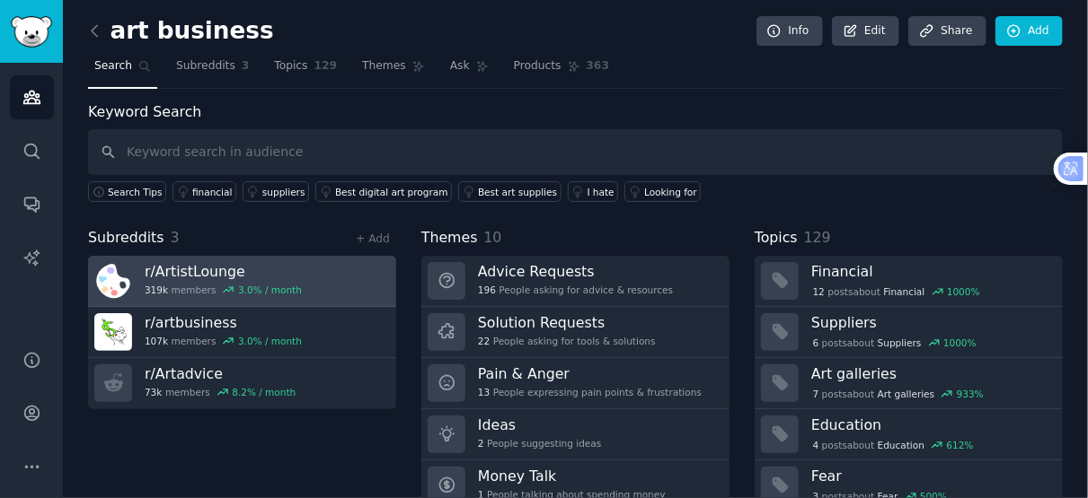
click at [282, 266] on h3 "r/ ArtistLounge" at bounding box center [223, 271] width 157 height 19
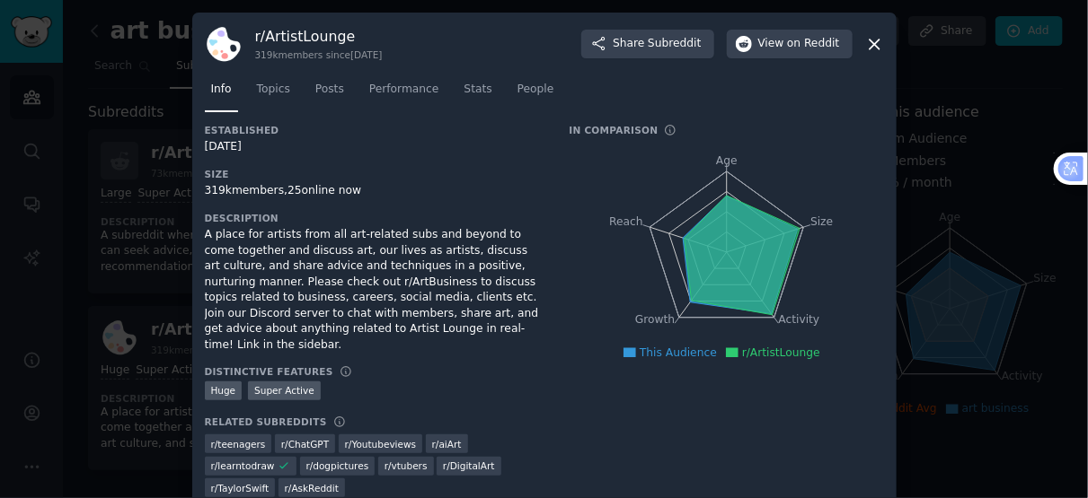
click at [727, 205] on icon at bounding box center [740, 255] width 115 height 119
click at [867, 49] on icon at bounding box center [874, 44] width 19 height 19
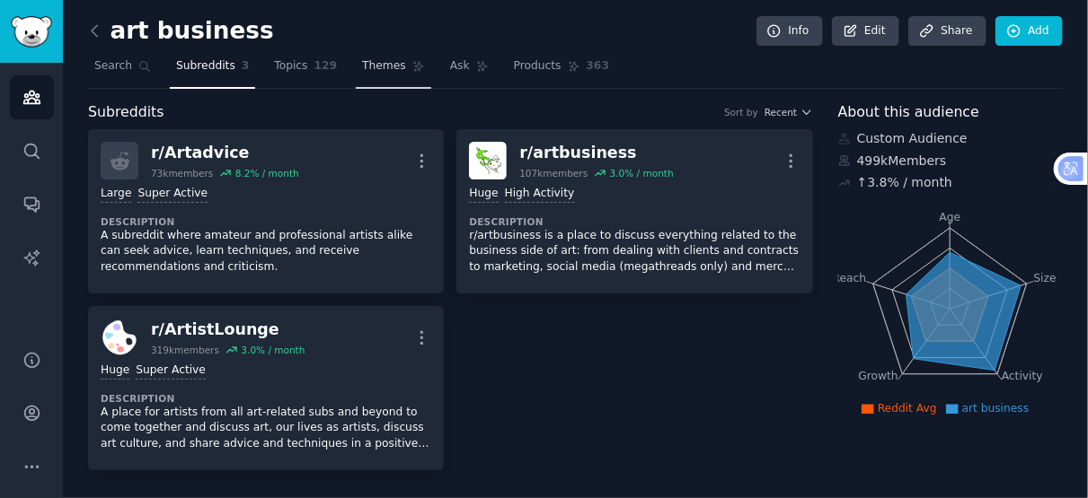
click at [365, 78] on link "Themes" at bounding box center [393, 70] width 75 height 37
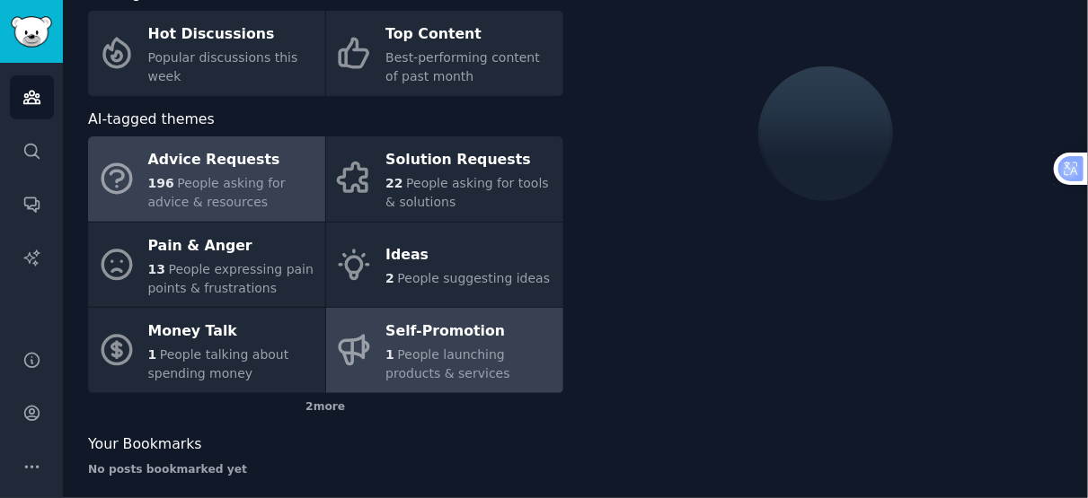
scroll to position [134, 0]
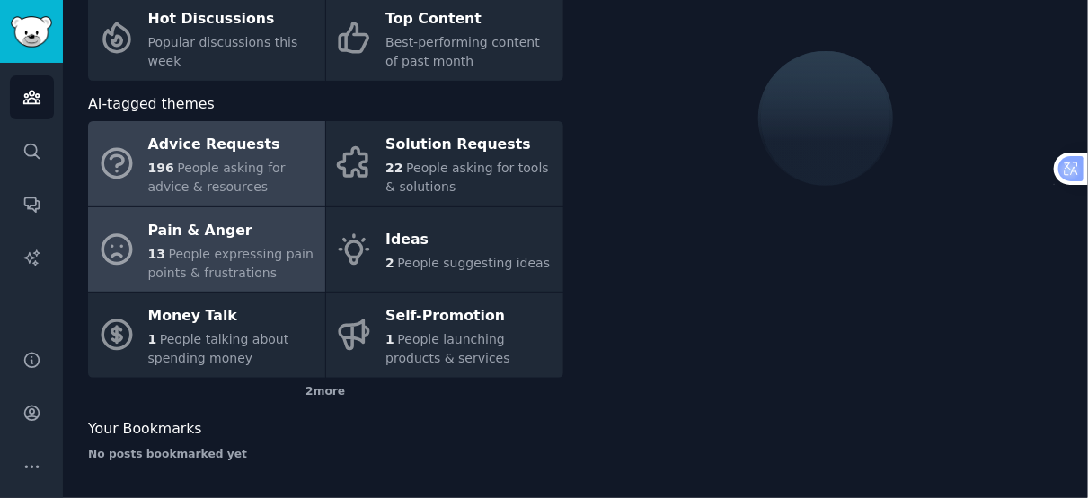
click at [261, 250] on span "People expressing pain points & frustrations" at bounding box center [230, 263] width 165 height 33
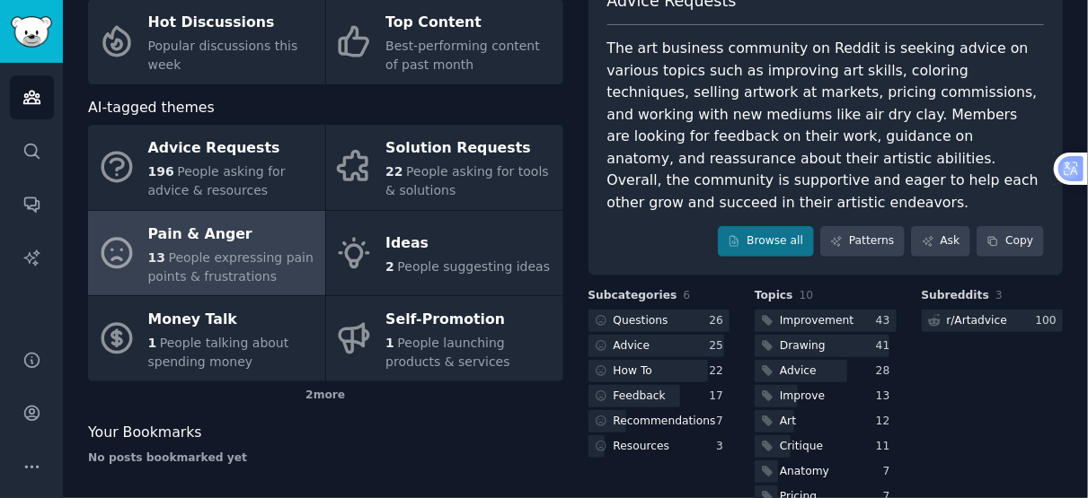
scroll to position [93, 0]
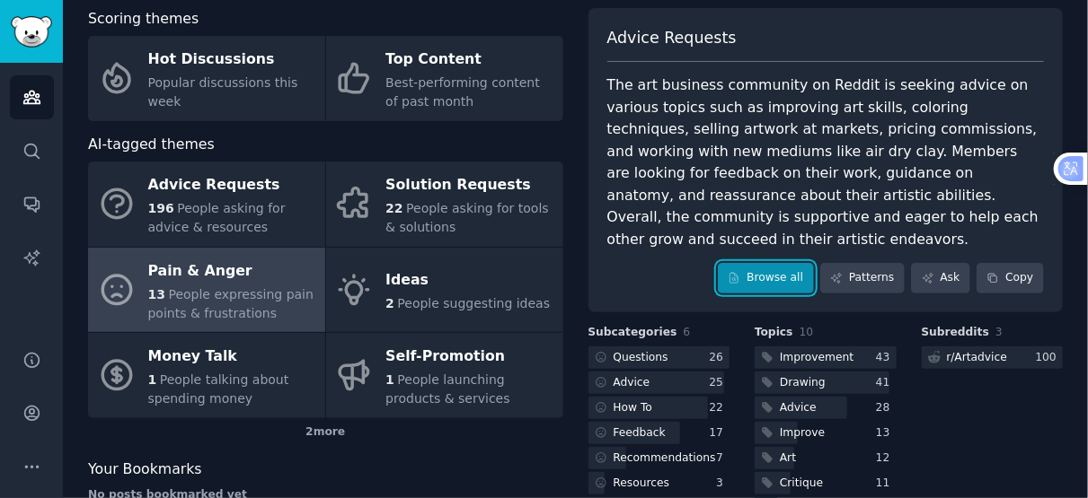
click at [766, 263] on link "Browse all" at bounding box center [766, 278] width 96 height 31
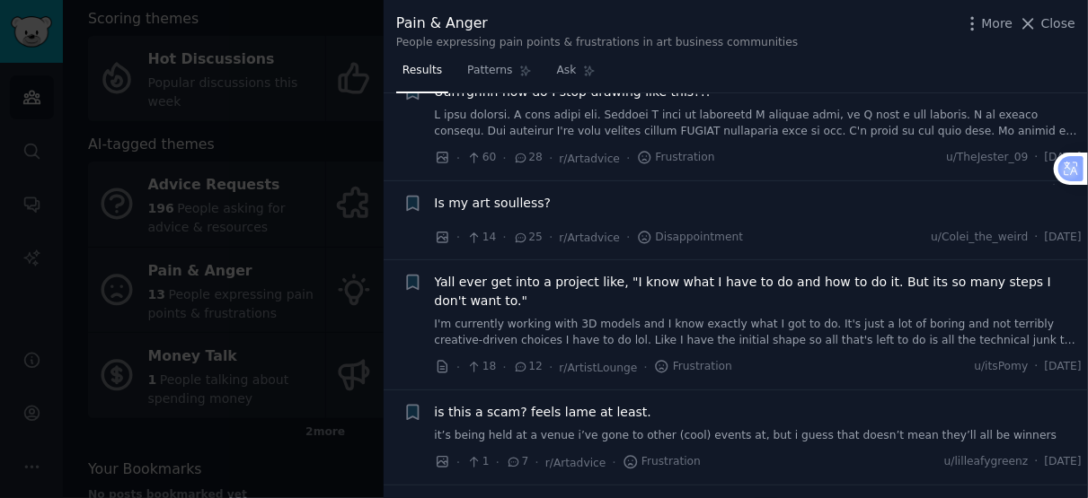
scroll to position [498, 0]
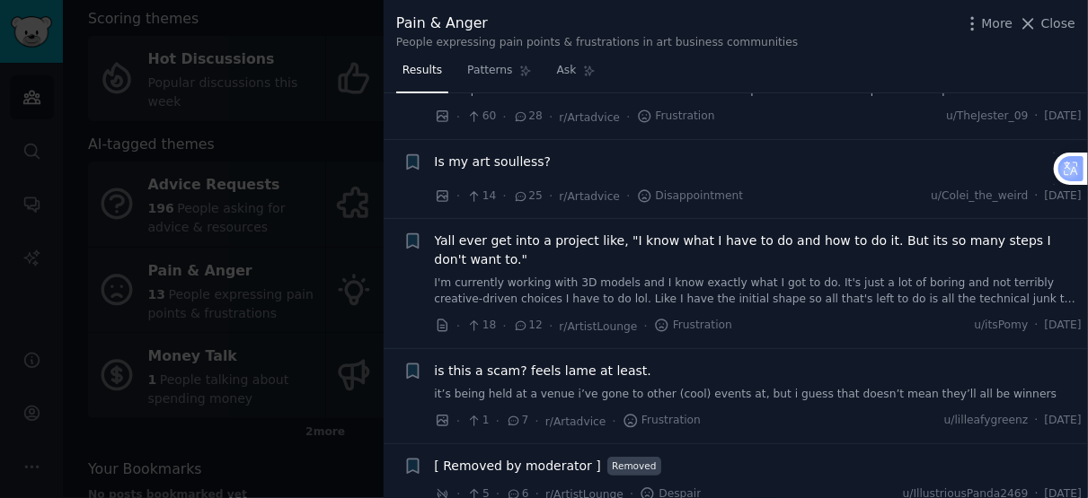
click at [363, 217] on div at bounding box center [544, 249] width 1088 height 498
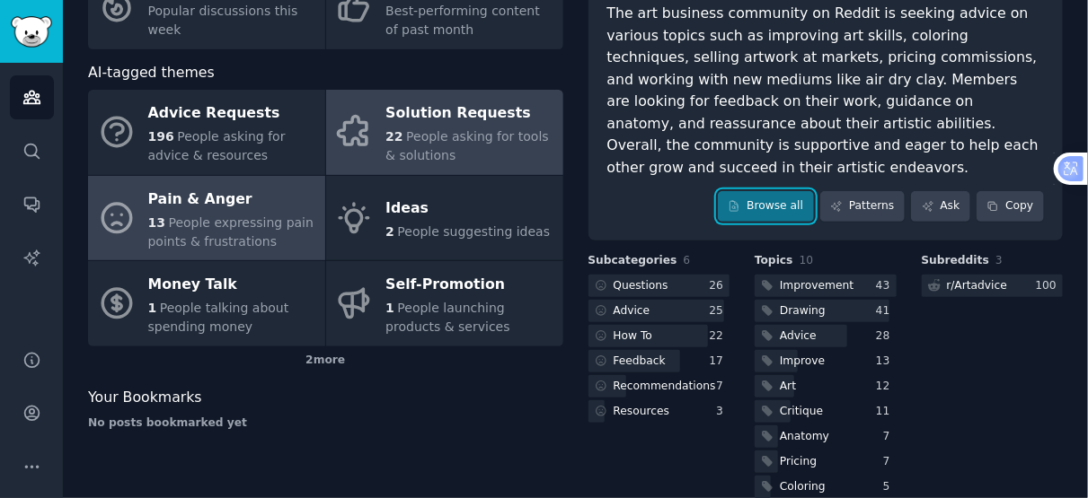
scroll to position [193, 0]
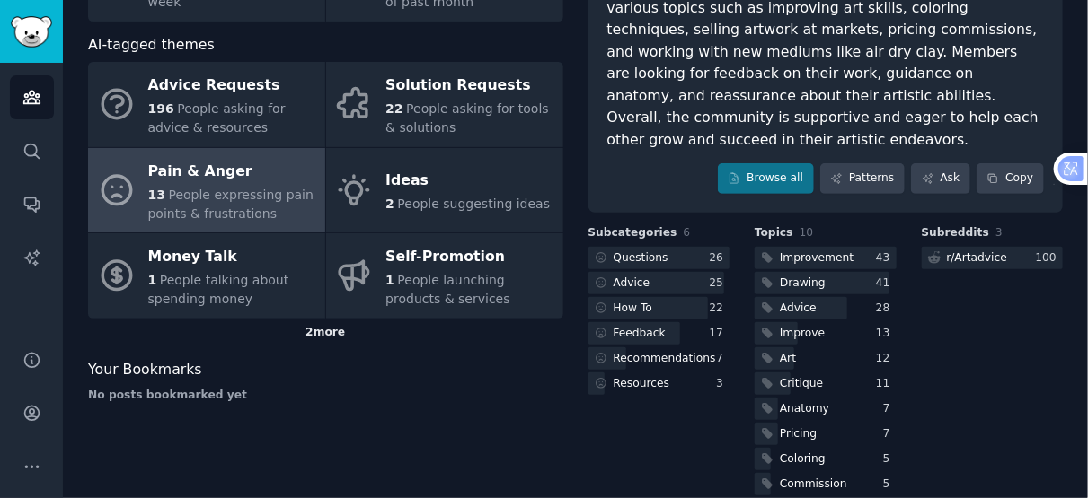
click at [326, 335] on div "2 more" at bounding box center [325, 333] width 475 height 29
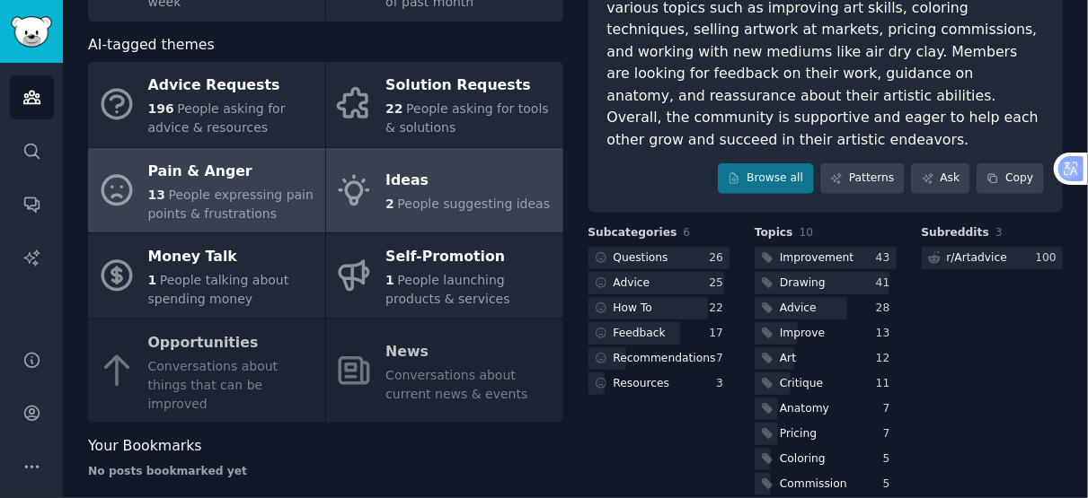
click at [479, 184] on div "Ideas" at bounding box center [467, 181] width 164 height 29
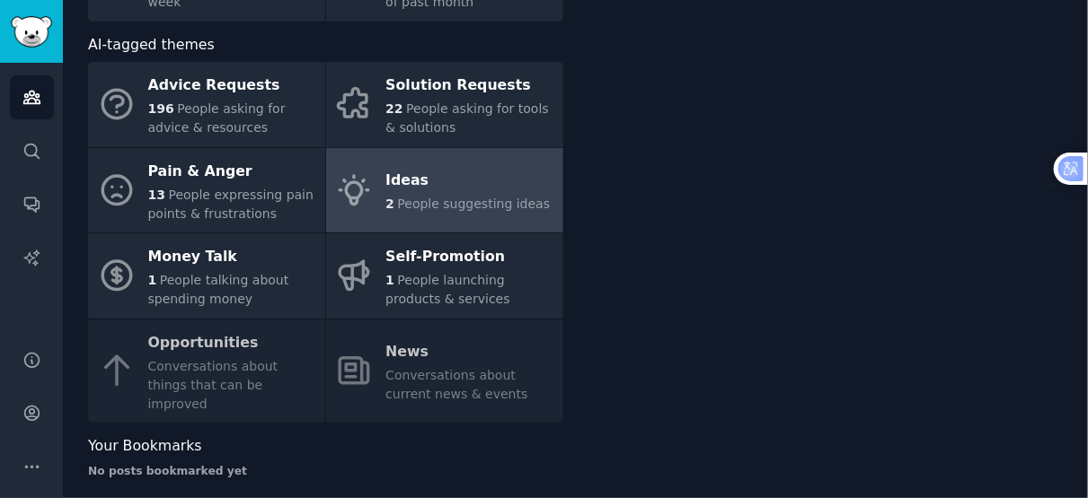
scroll to position [191, 0]
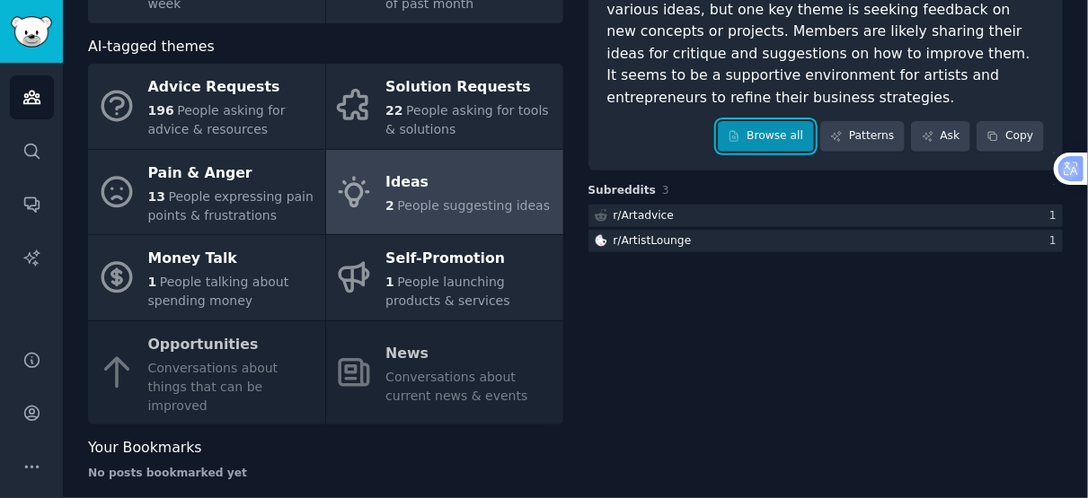
click at [780, 121] on link "Browse all" at bounding box center [766, 136] width 96 height 31
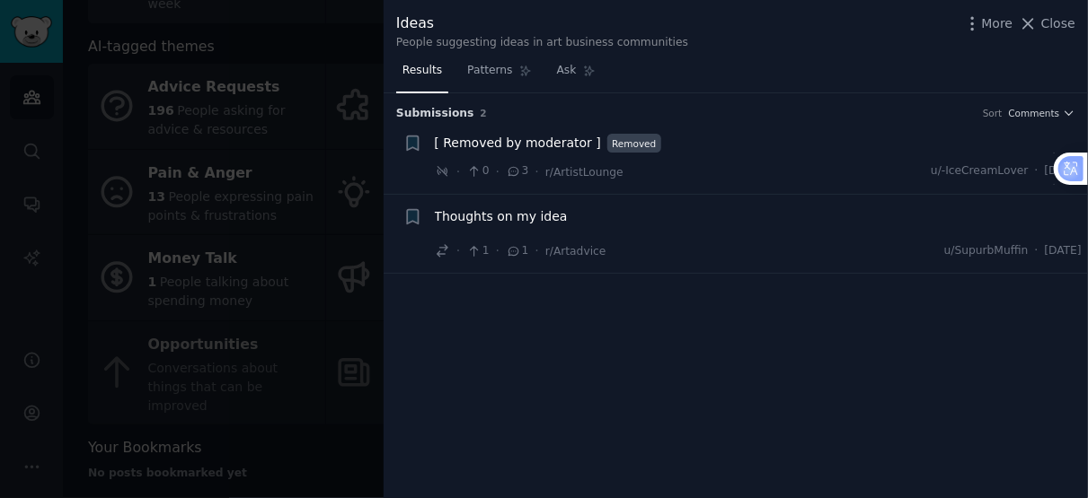
click at [279, 63] on div at bounding box center [544, 249] width 1088 height 498
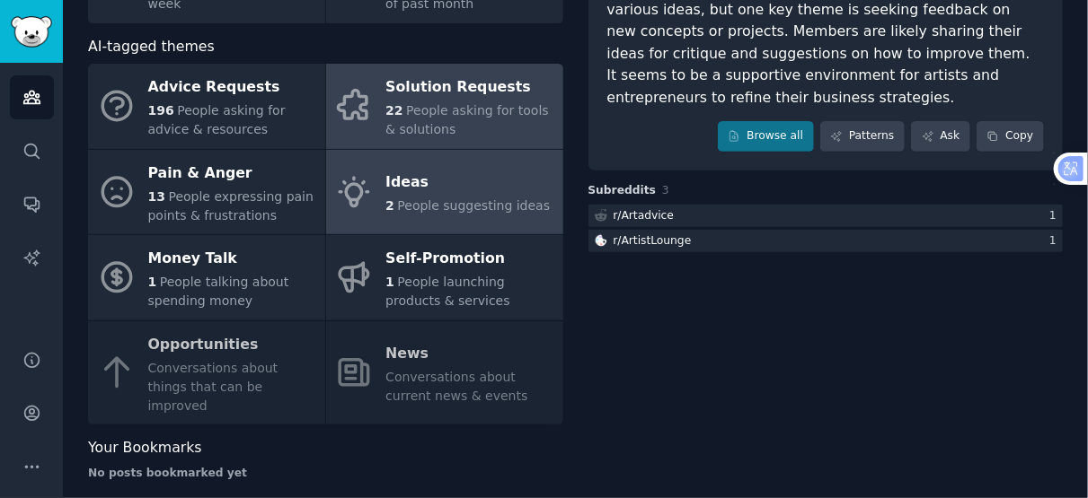
click at [481, 120] on div "22 People asking for tools & solutions" at bounding box center [469, 120] width 168 height 38
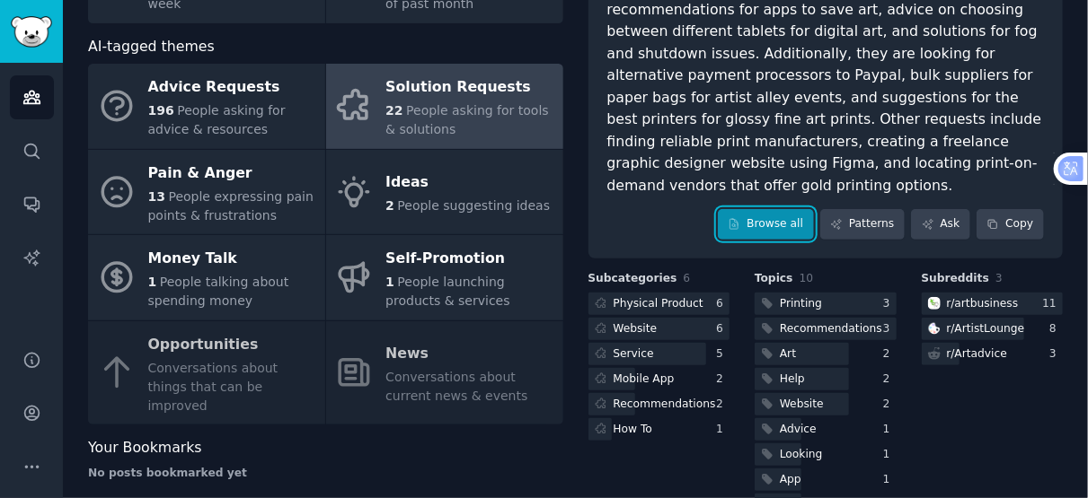
click at [802, 209] on link "Browse all" at bounding box center [766, 224] width 96 height 31
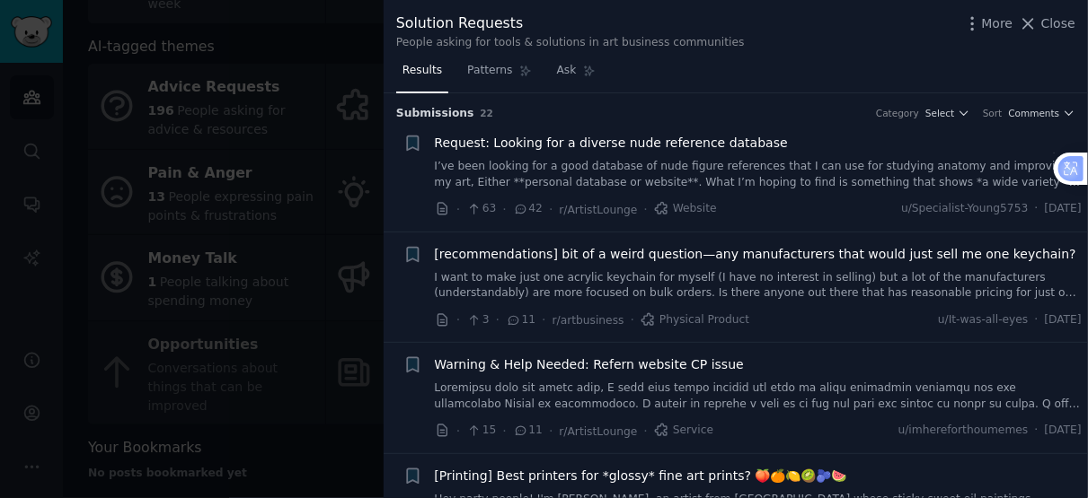
click at [299, 47] on div at bounding box center [544, 249] width 1088 height 498
